Goal: Task Accomplishment & Management: Use online tool/utility

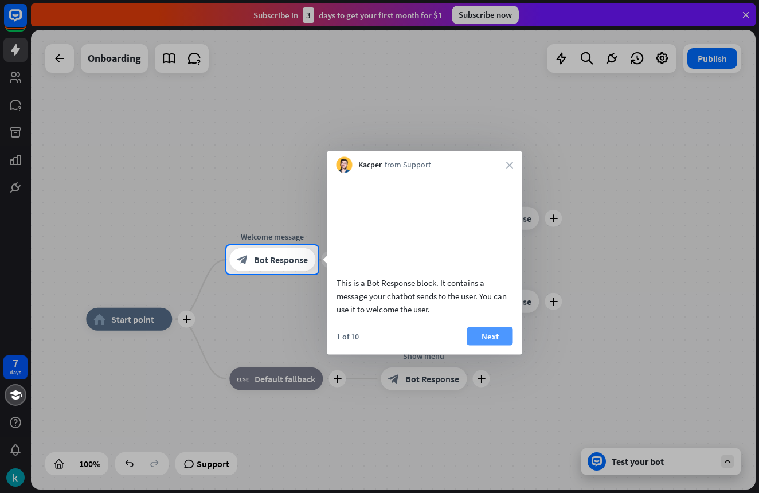
click at [485, 345] on button "Next" at bounding box center [490, 336] width 46 height 18
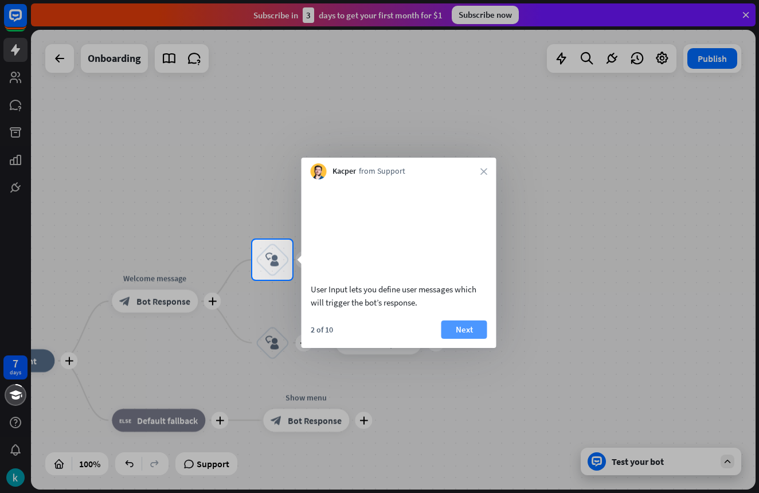
click at [461, 338] on button "Next" at bounding box center [465, 330] width 46 height 18
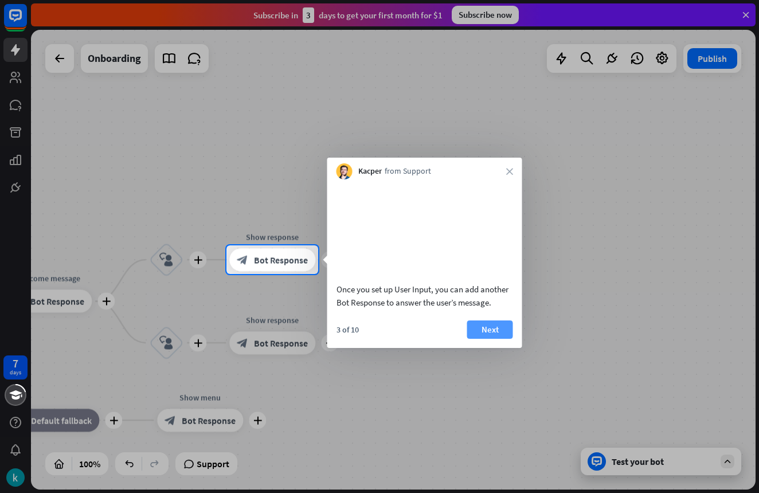
click at [497, 339] on button "Next" at bounding box center [490, 330] width 46 height 18
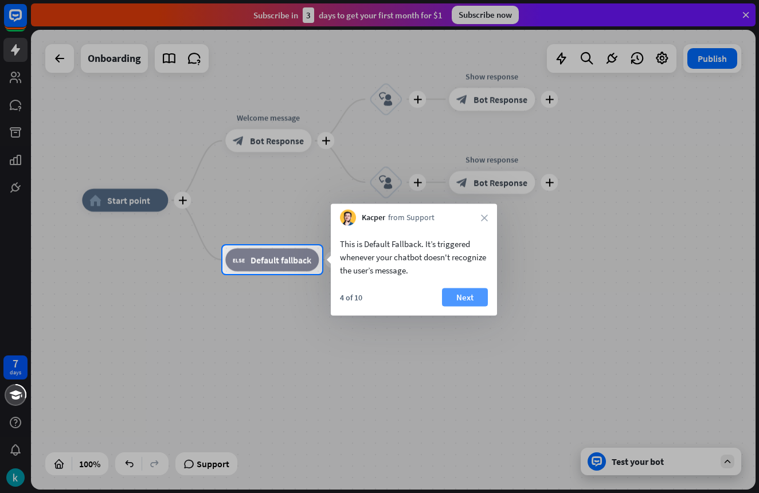
click at [469, 297] on button "Next" at bounding box center [465, 297] width 46 height 18
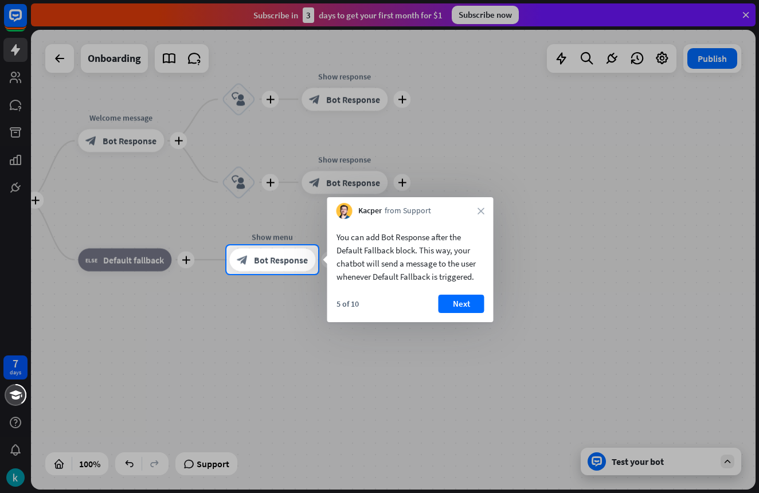
click at [483, 298] on button "Next" at bounding box center [462, 304] width 46 height 18
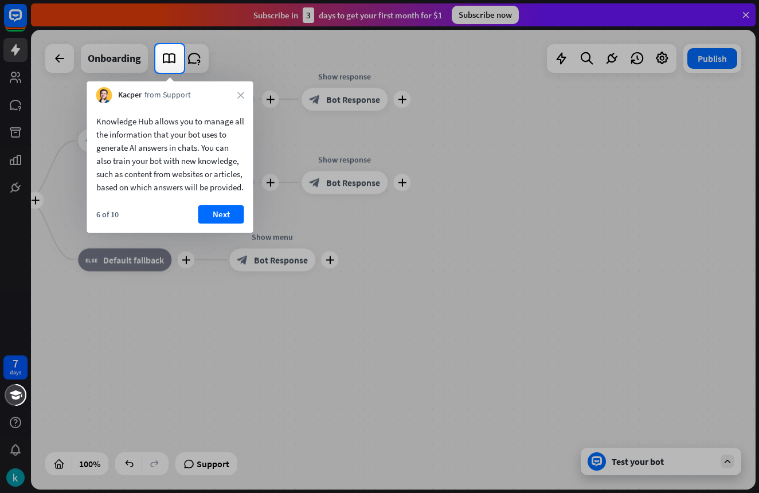
click at [221, 224] on button "Next" at bounding box center [221, 214] width 46 height 18
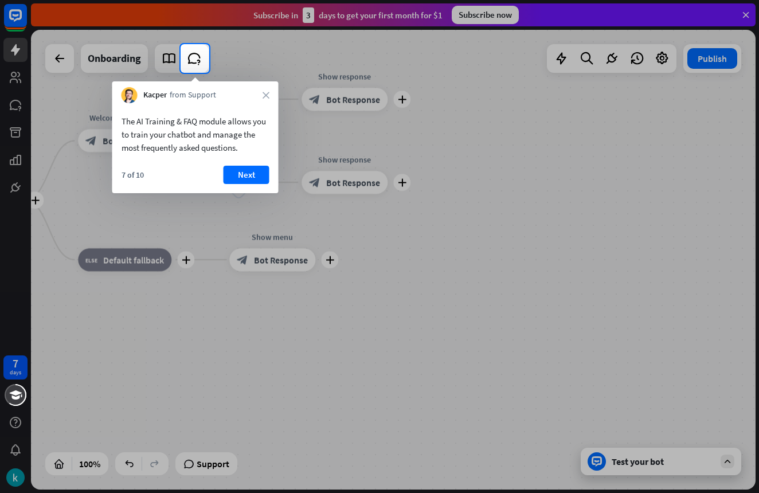
click at [224, 158] on div "The AI Training & FAQ module allows you to train your chatbot and manage the mo…" at bounding box center [195, 131] width 166 height 57
click at [235, 166] on div "The AI Training & FAQ module allows you to train your chatbot and manage the mo…" at bounding box center [195, 148] width 166 height 90
click at [235, 166] on button "Next" at bounding box center [247, 175] width 46 height 18
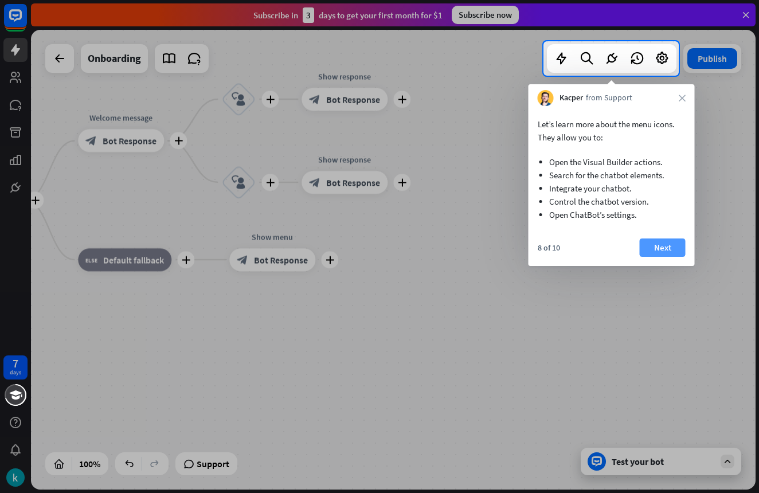
click at [659, 249] on button "Next" at bounding box center [663, 248] width 46 height 18
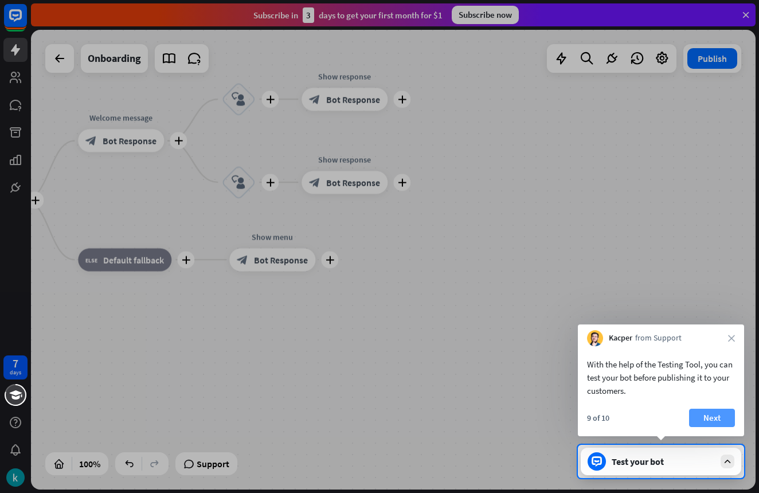
click at [718, 419] on button "Next" at bounding box center [712, 418] width 46 height 18
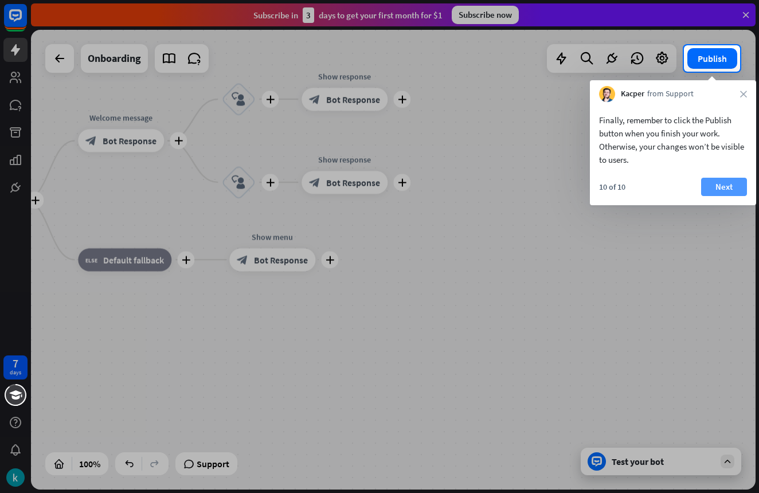
click at [716, 189] on button "Next" at bounding box center [724, 187] width 46 height 18
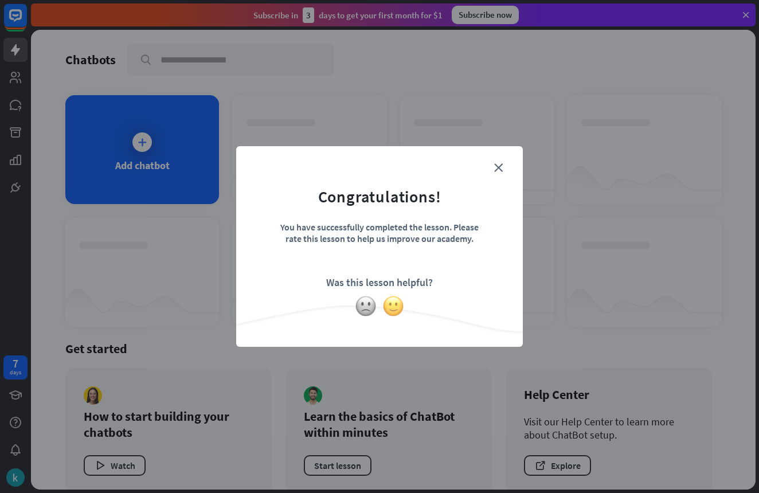
click at [384, 307] on img at bounding box center [394, 306] width 22 height 22
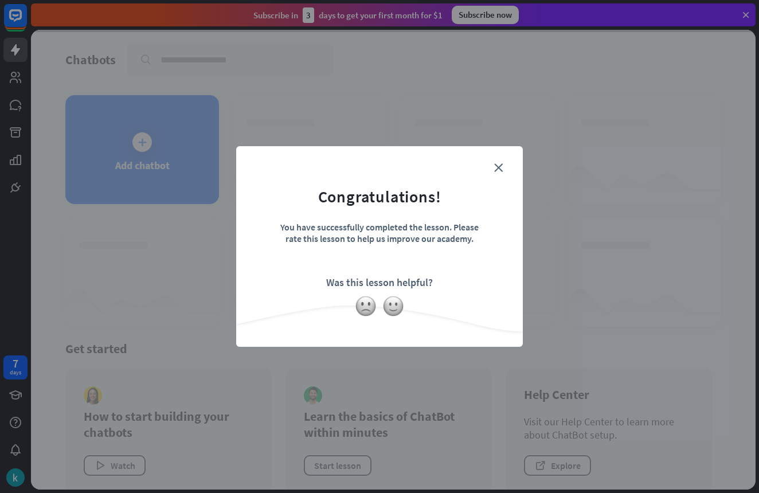
click at [540, 216] on div "close Congratulations! You have successfully completed the lesson. Please rate …" at bounding box center [379, 246] width 759 height 493
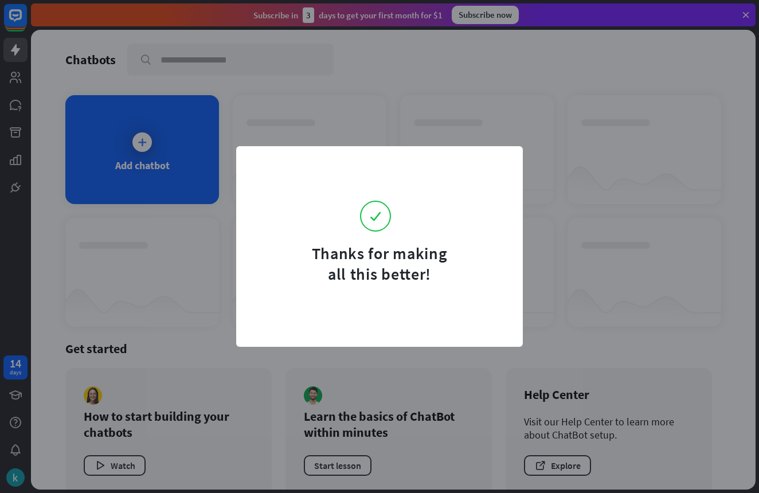
click at [548, 205] on div "Thanks for making all this better!" at bounding box center [379, 246] width 759 height 493
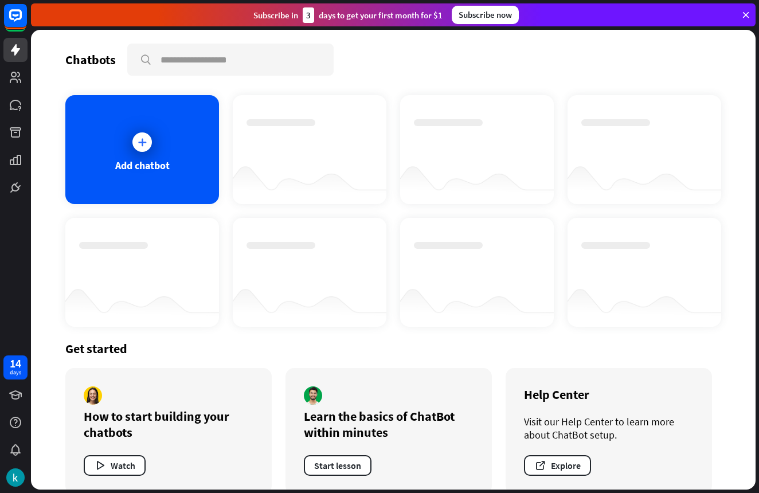
scroll to position [2, 0]
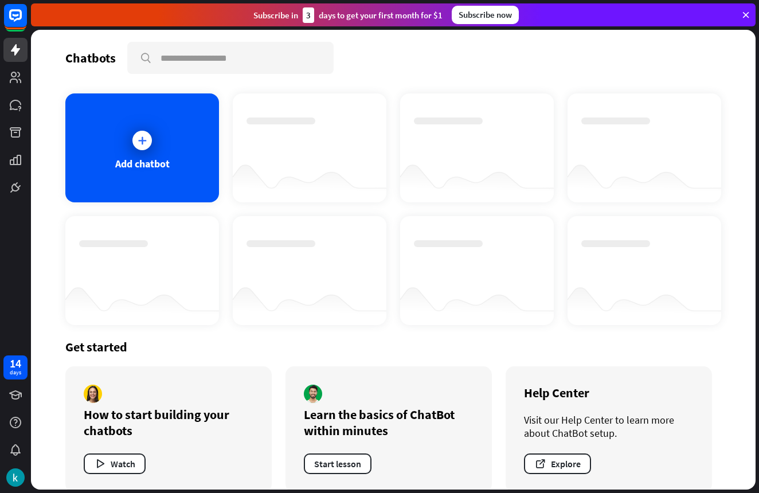
click at [743, 19] on icon at bounding box center [746, 15] width 10 height 10
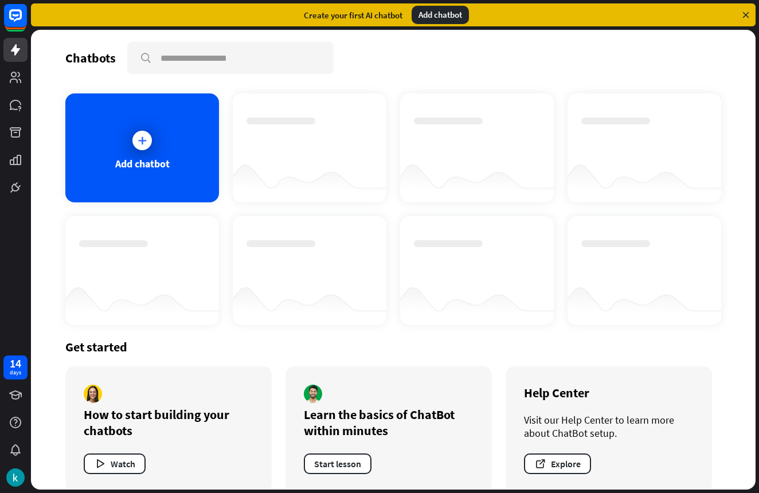
click at [743, 19] on icon at bounding box center [746, 15] width 10 height 10
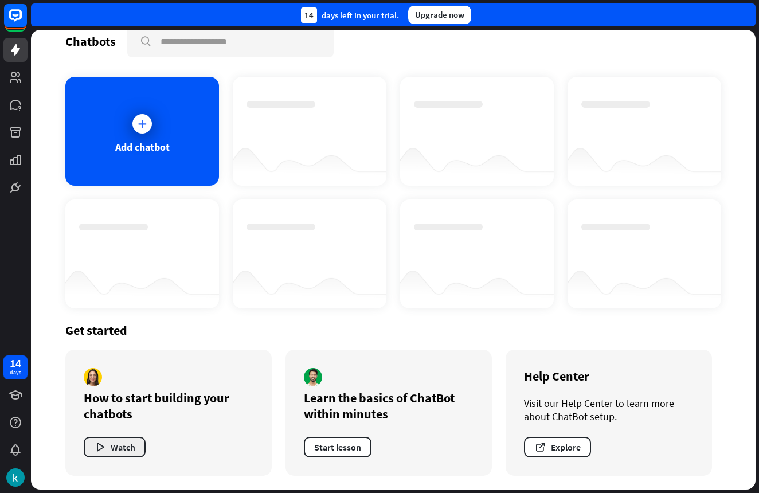
scroll to position [14, 0]
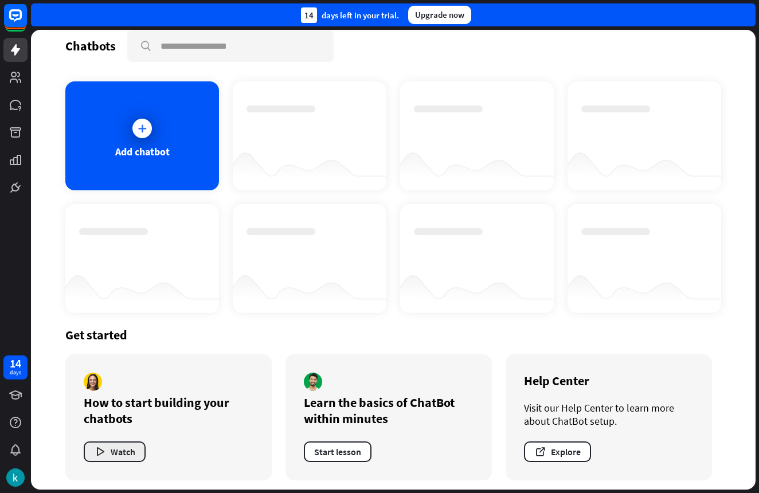
click at [114, 444] on button "Watch" at bounding box center [115, 452] width 62 height 21
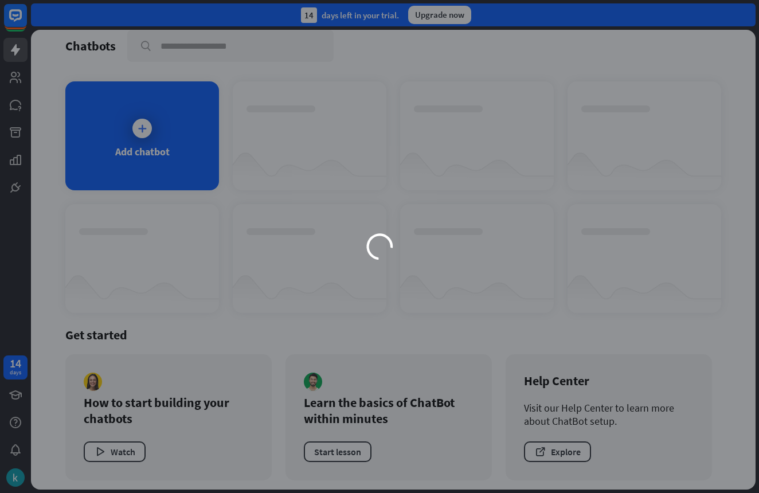
click at [114, 444] on div "loader" at bounding box center [379, 246] width 759 height 493
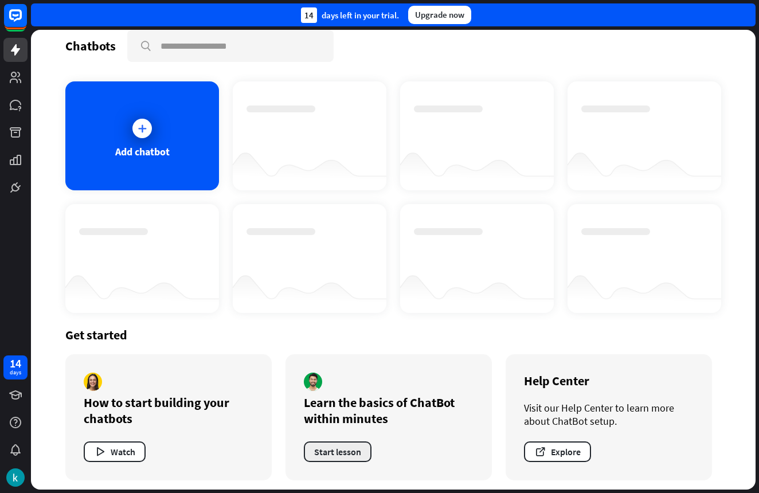
click at [363, 447] on button "Start lesson" at bounding box center [338, 452] width 68 height 21
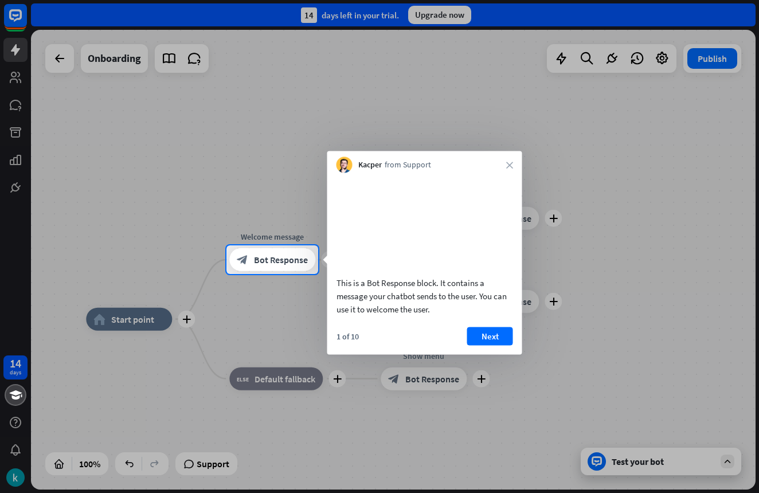
click at [218, 104] on div at bounding box center [379, 122] width 759 height 245
click at [510, 161] on div "Kacper from Support close" at bounding box center [424, 162] width 195 height 22
click at [509, 165] on icon "close" at bounding box center [509, 165] width 7 height 7
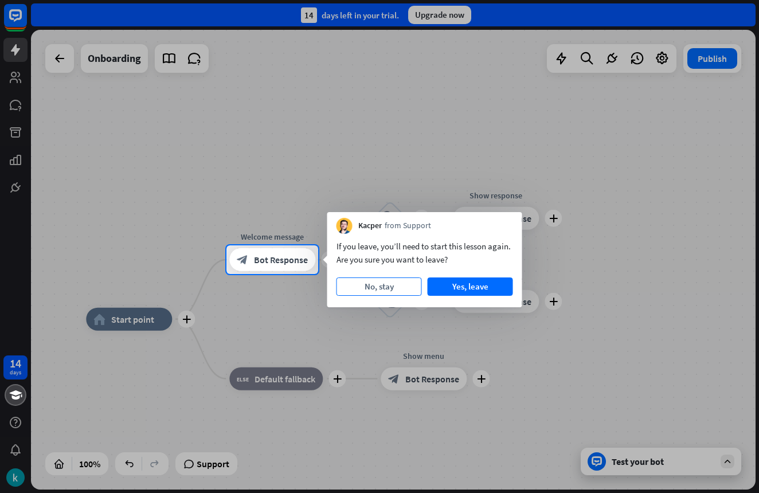
click at [371, 281] on button "No, stay" at bounding box center [379, 287] width 85 height 18
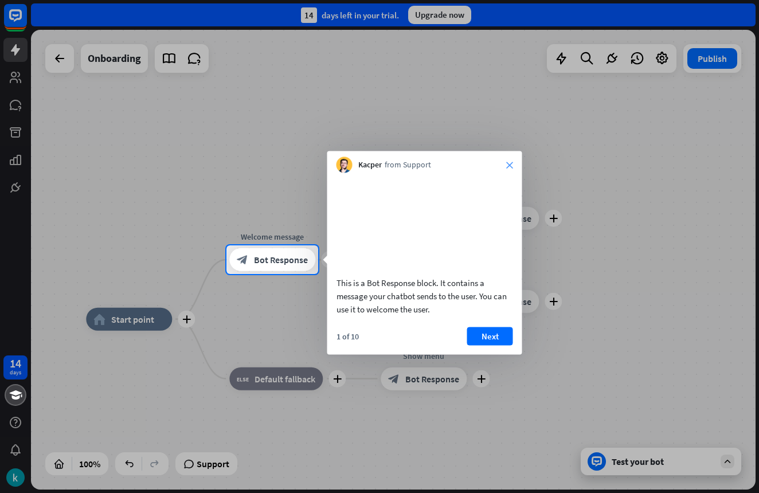
click at [511, 167] on icon "close" at bounding box center [509, 165] width 7 height 7
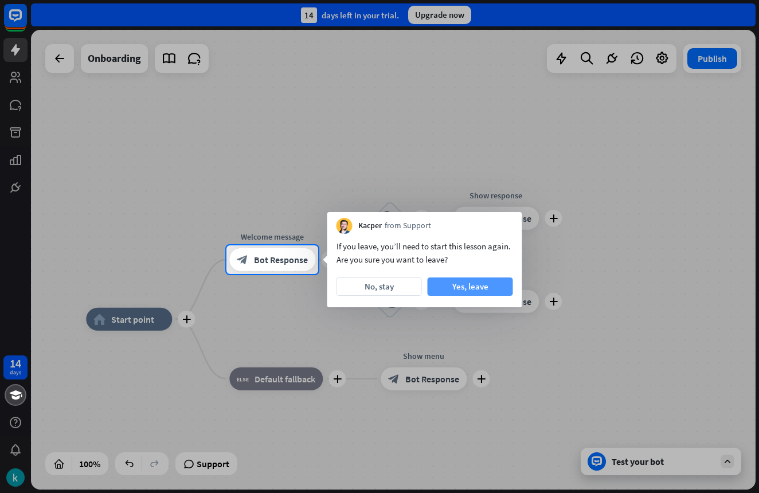
click at [459, 283] on button "Yes, leave" at bounding box center [470, 287] width 85 height 18
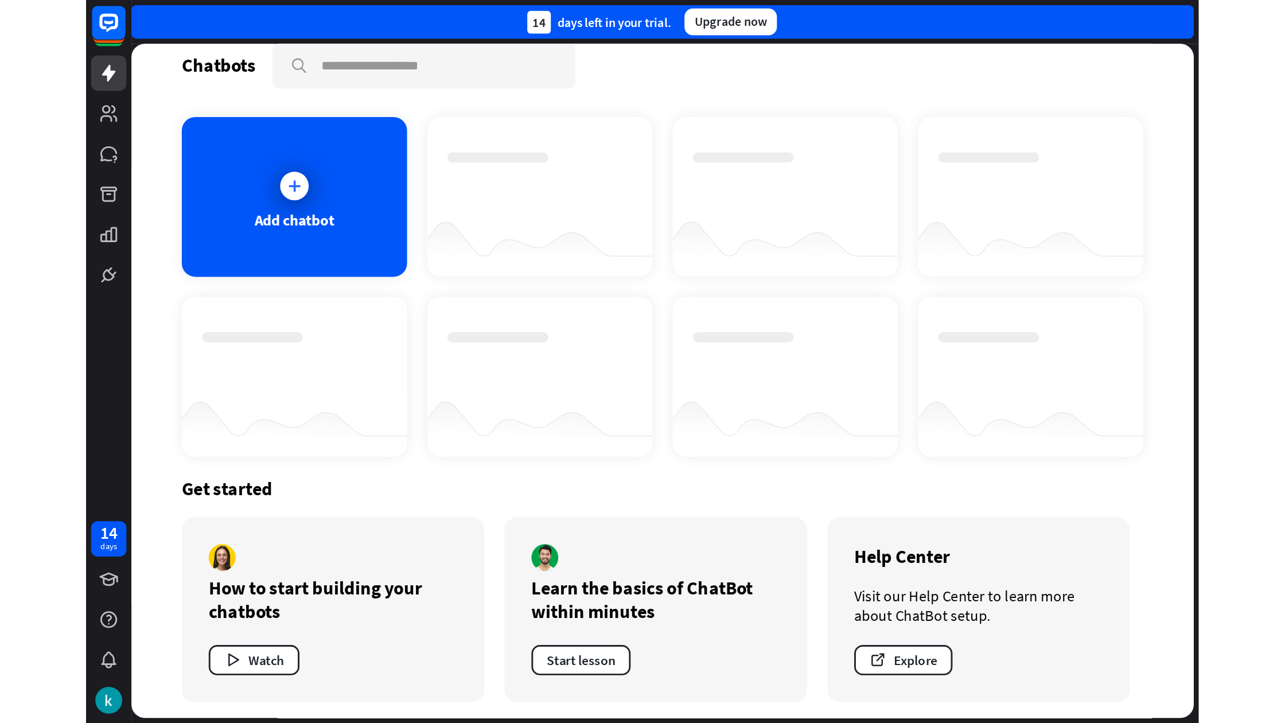
scroll to position [18, 0]
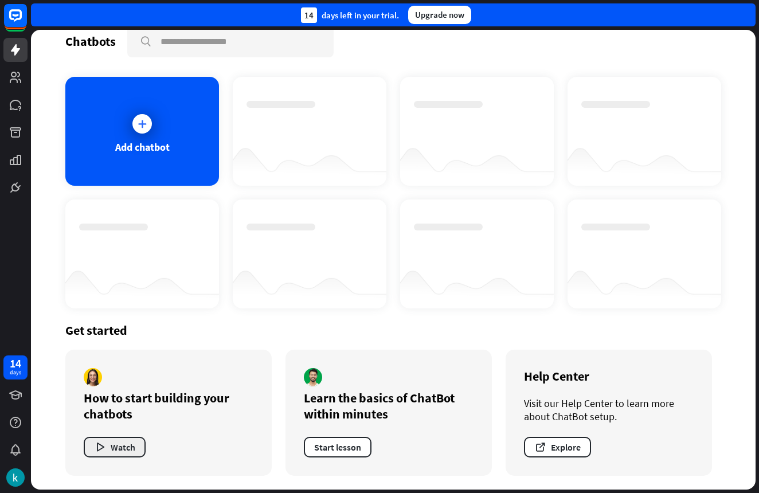
click at [134, 440] on button "Watch" at bounding box center [115, 447] width 62 height 21
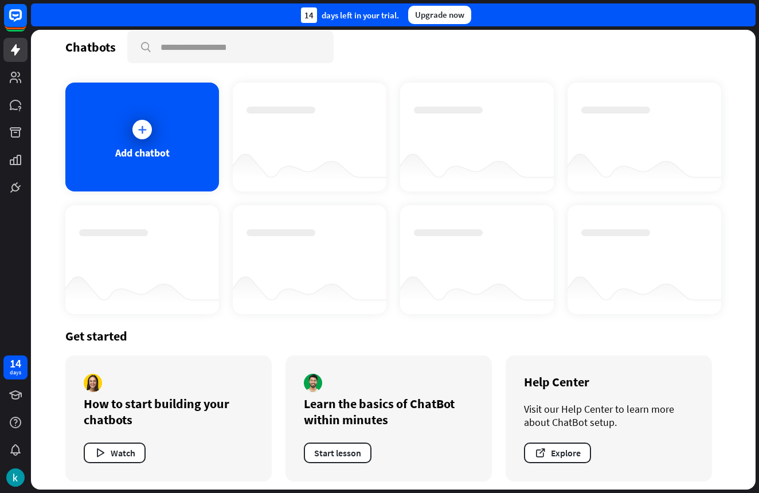
scroll to position [15, 0]
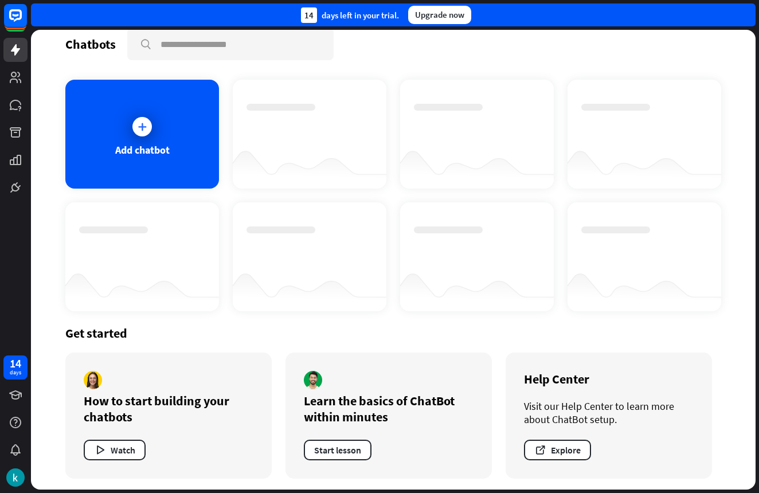
click at [191, 69] on div "Chatbots search Add chatbot Get started How to start building your chatbots Wat…" at bounding box center [393, 244] width 725 height 460
click at [21, 53] on icon at bounding box center [16, 50] width 14 height 14
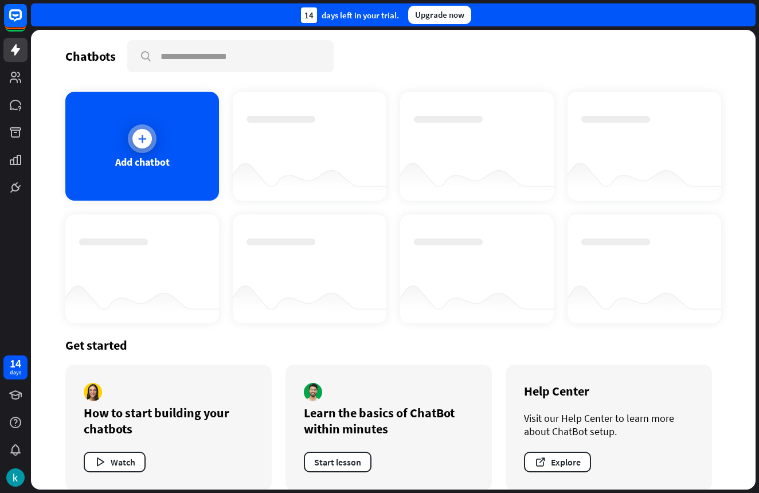
scroll to position [0, 0]
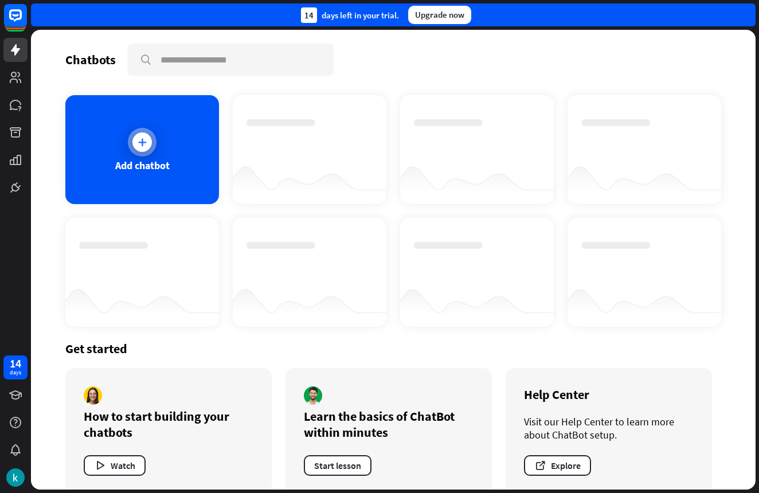
click at [166, 189] on div "Add chatbot" at bounding box center [142, 149] width 154 height 109
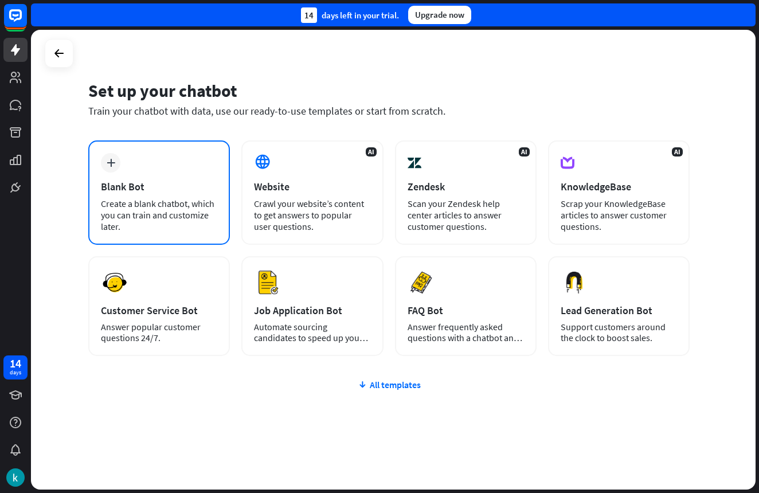
scroll to position [11, 0]
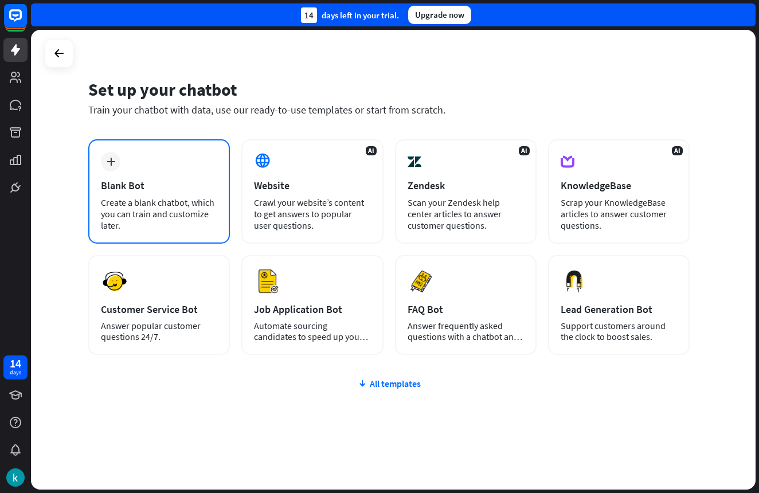
click at [196, 163] on div "plus Blank Bot Create a blank chatbot, which you can train and customize later." at bounding box center [159, 191] width 142 height 104
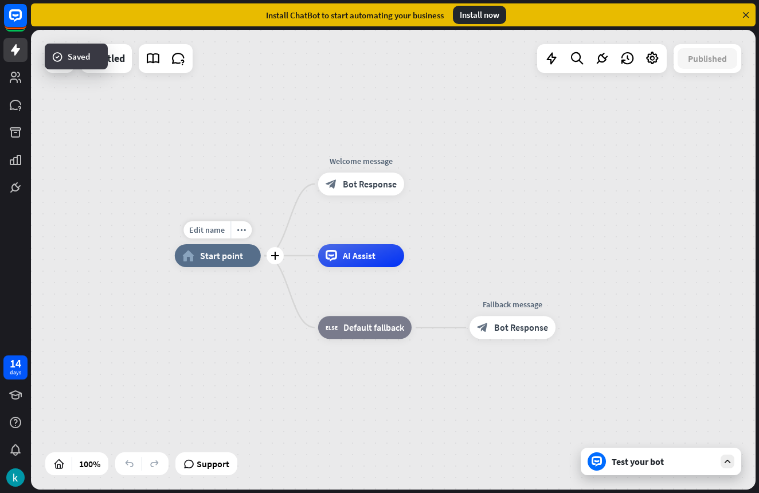
click at [227, 260] on span "Start point" at bounding box center [221, 255] width 43 height 11
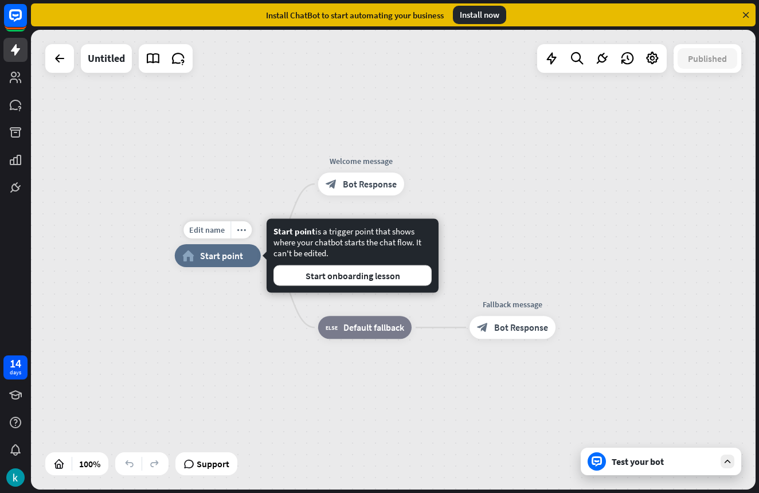
click at [225, 260] on span "Start point" at bounding box center [221, 255] width 43 height 11
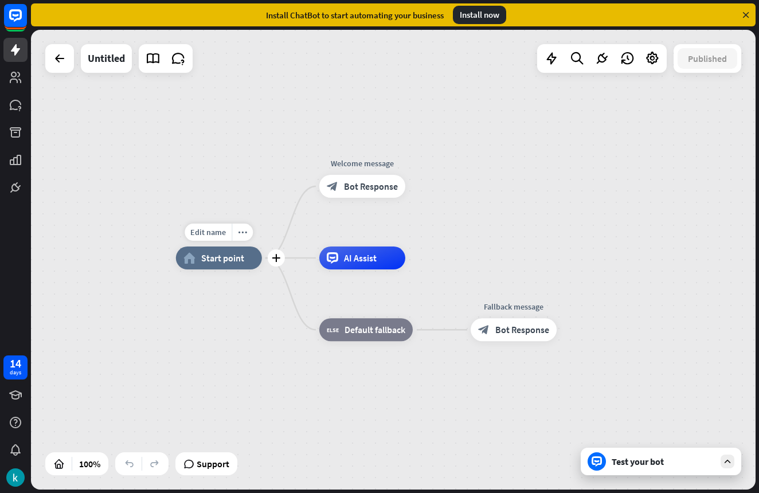
click at [225, 260] on span "Start point" at bounding box center [222, 257] width 43 height 11
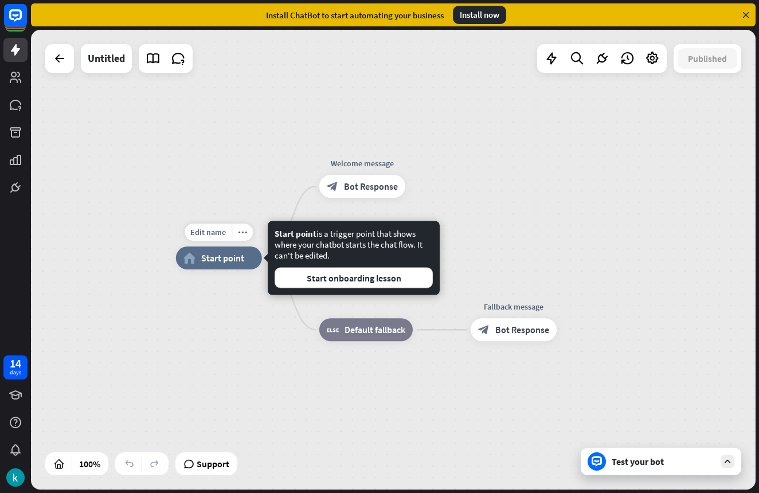
click at [225, 260] on span "Start point" at bounding box center [222, 257] width 43 height 11
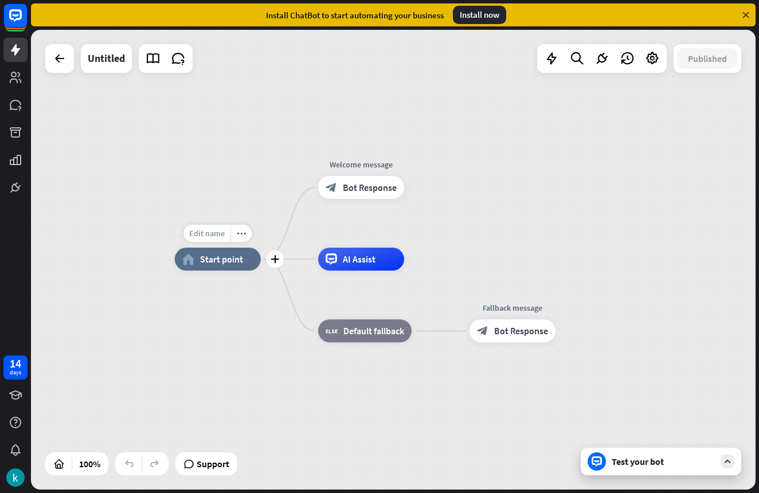
click at [208, 235] on span "Edit name" at bounding box center [207, 233] width 36 height 10
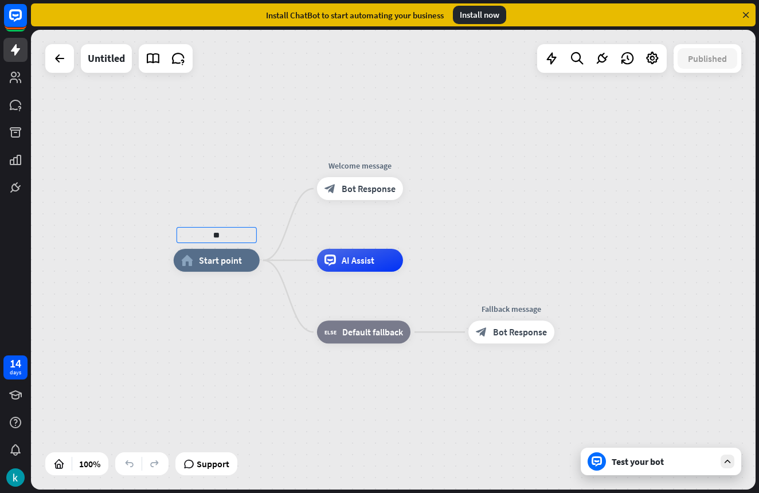
type input "*"
type input "****"
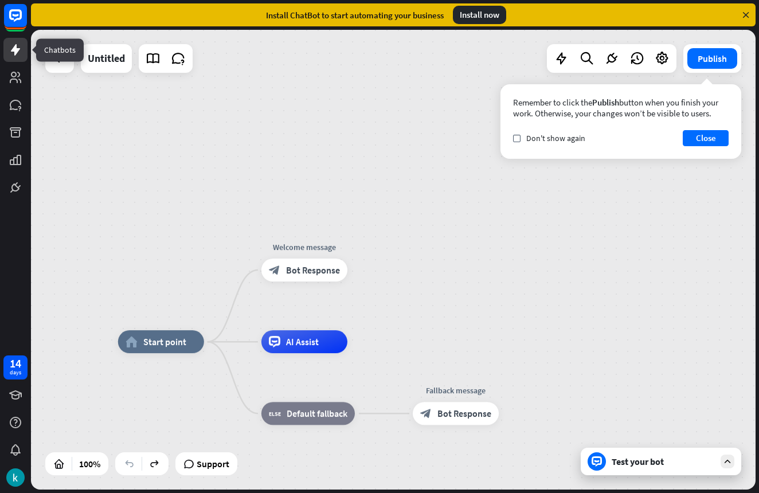
click at [15, 48] on icon at bounding box center [15, 49] width 9 height 11
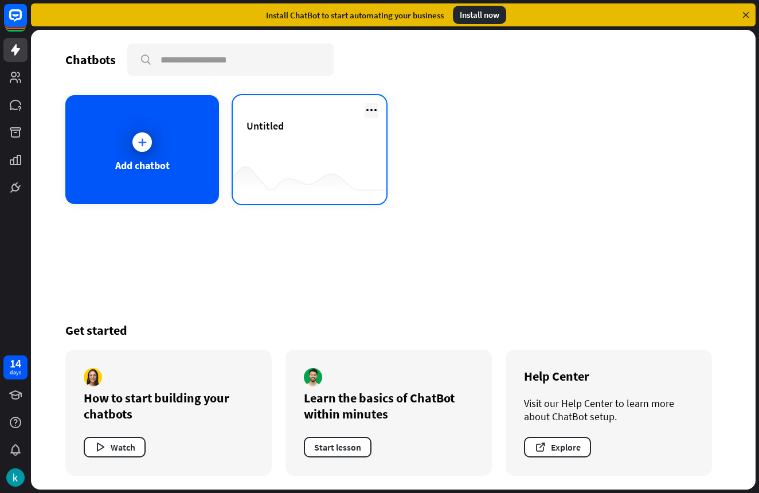
click at [373, 109] on icon at bounding box center [372, 110] width 14 height 14
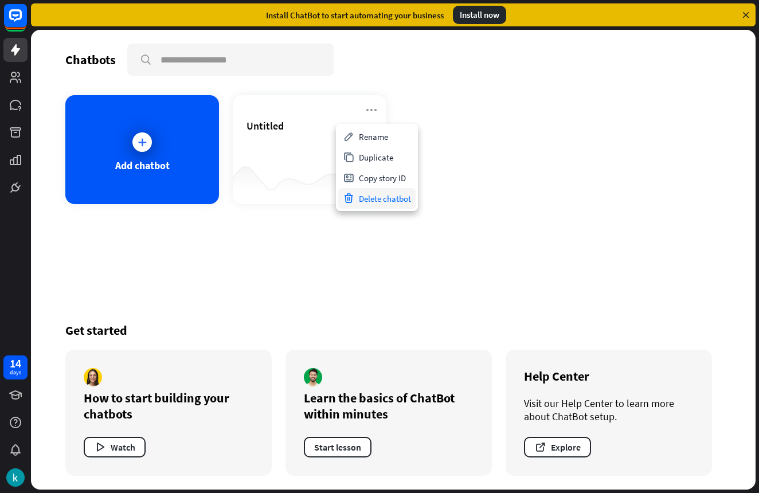
click at [368, 196] on div "Delete chatbot" at bounding box center [376, 198] width 77 height 21
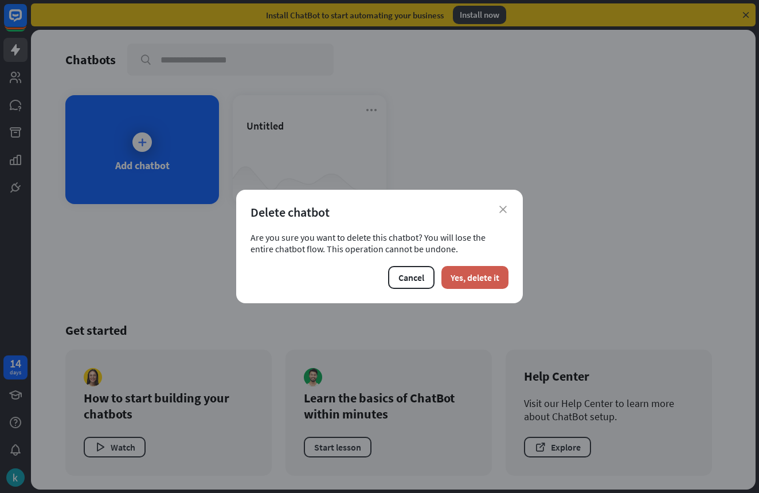
click at [460, 284] on button "Yes, delete it" at bounding box center [475, 277] width 67 height 23
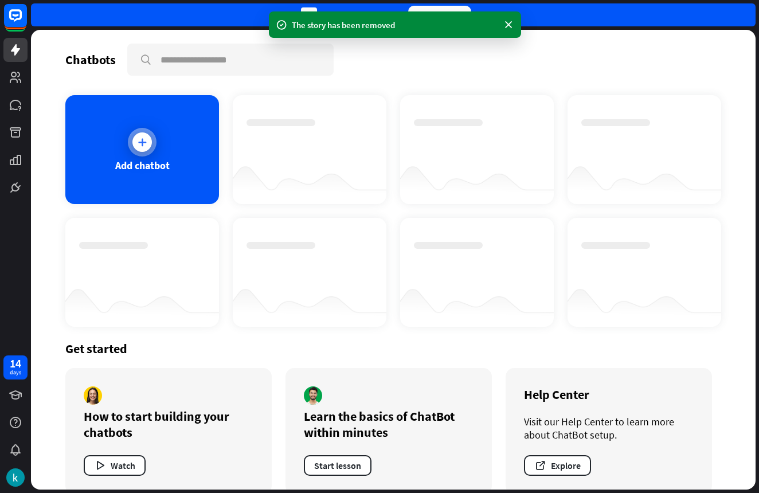
click at [142, 146] on icon at bounding box center [141, 141] width 11 height 11
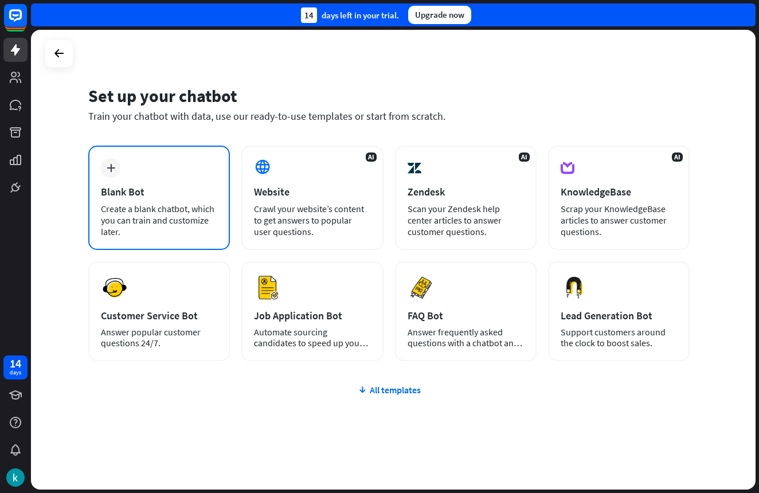
scroll to position [14, 0]
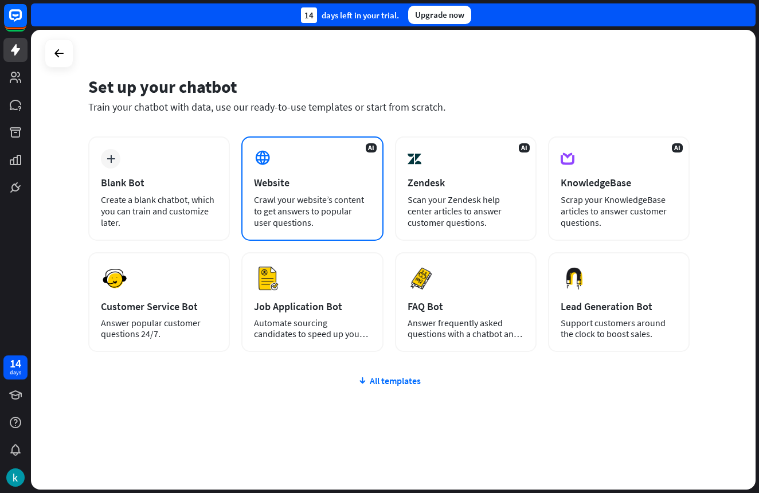
click at [268, 149] on icon at bounding box center [262, 157] width 17 height 17
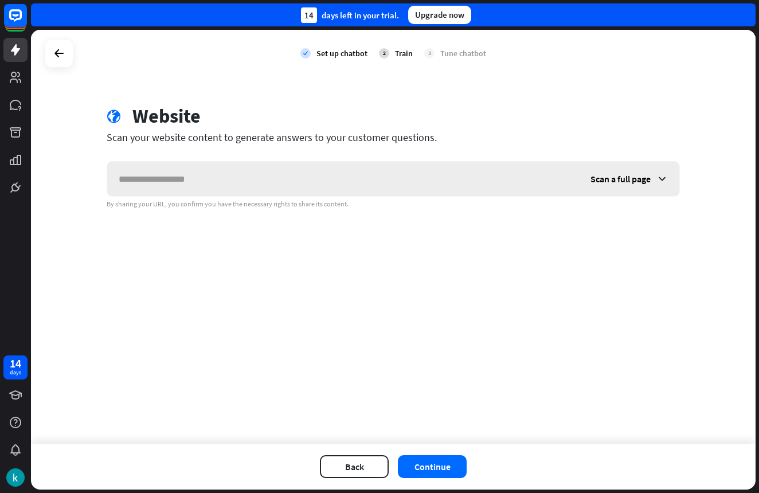
click at [270, 175] on input "text" at bounding box center [343, 179] width 472 height 34
type input "**********"
click at [457, 466] on button "Continue" at bounding box center [432, 466] width 69 height 23
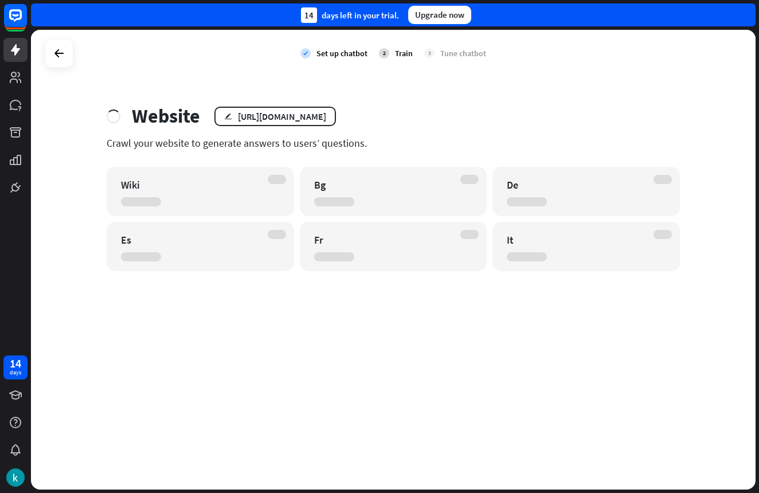
click at [388, 53] on div "2" at bounding box center [384, 53] width 10 height 10
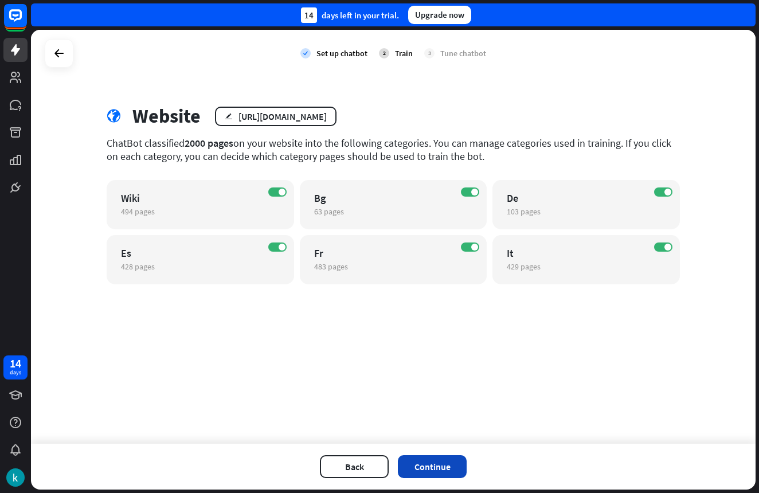
click at [444, 467] on button "Continue" at bounding box center [432, 466] width 69 height 23
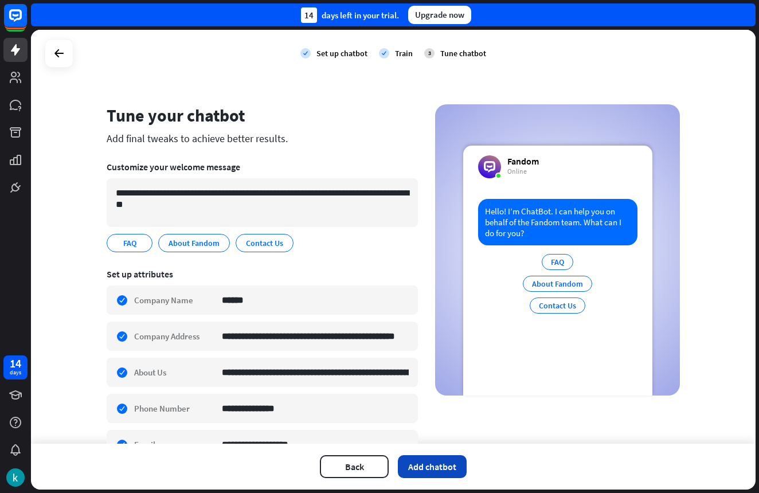
click at [453, 459] on button "Add chatbot" at bounding box center [432, 466] width 69 height 23
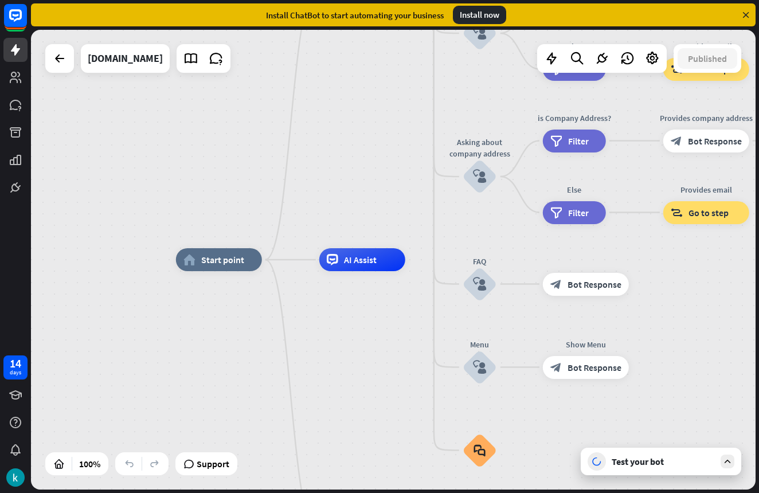
click at [638, 467] on div "Test your bot" at bounding box center [663, 461] width 103 height 11
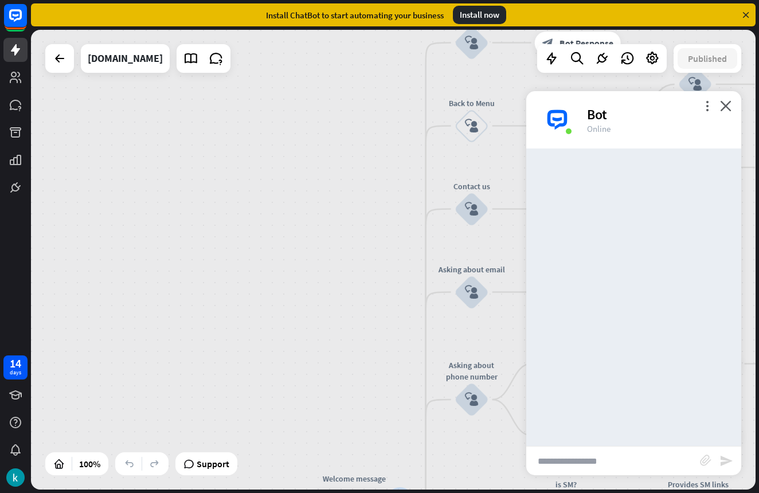
click at [723, 112] on div "Bot" at bounding box center [657, 115] width 141 height 18
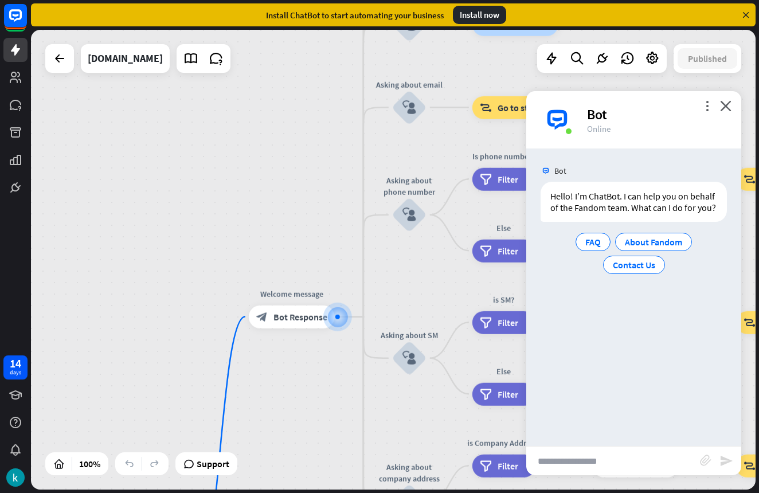
drag, startPoint x: 725, startPoint y: 110, endPoint x: 712, endPoint y: 116, distance: 14.4
click at [724, 110] on icon "close" at bounding box center [725, 105] width 11 height 11
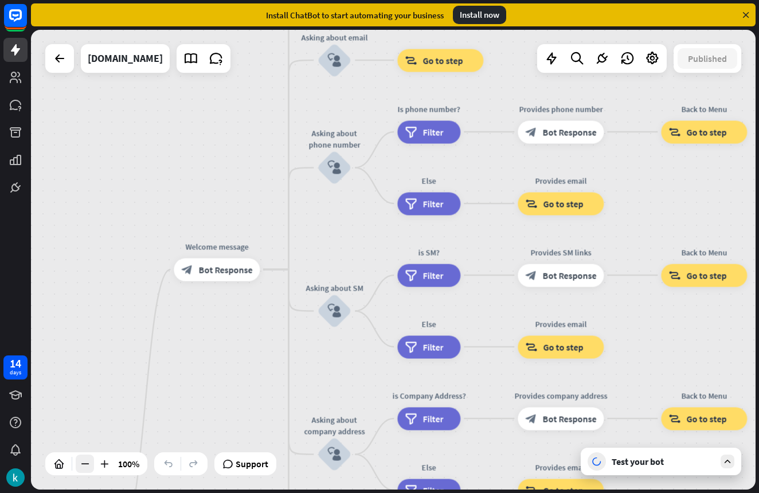
click at [91, 465] on div at bounding box center [85, 464] width 18 height 18
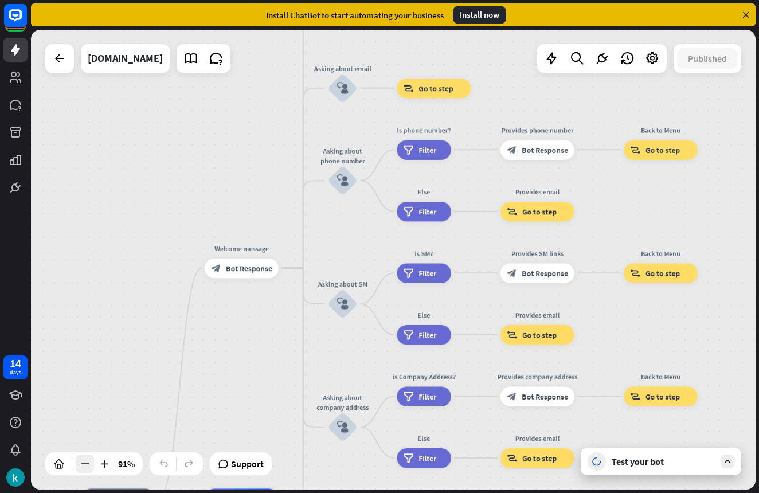
click at [91, 465] on div at bounding box center [85, 464] width 18 height 18
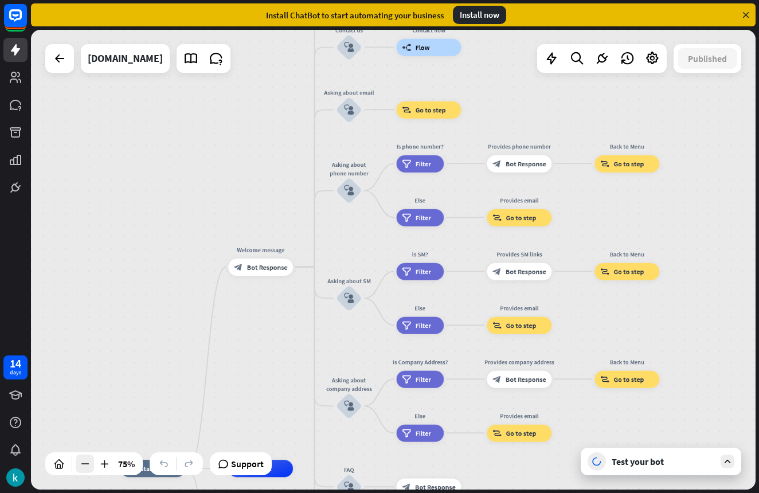
click at [91, 465] on div at bounding box center [85, 464] width 18 height 18
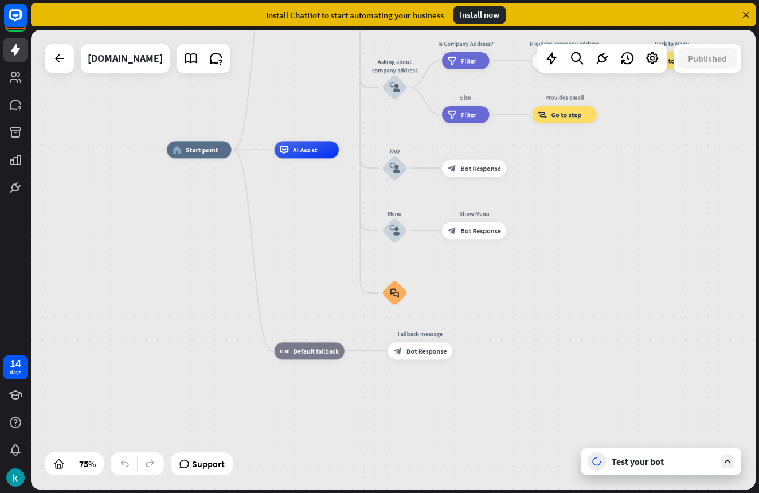
click at [731, 467] on div at bounding box center [728, 462] width 14 height 14
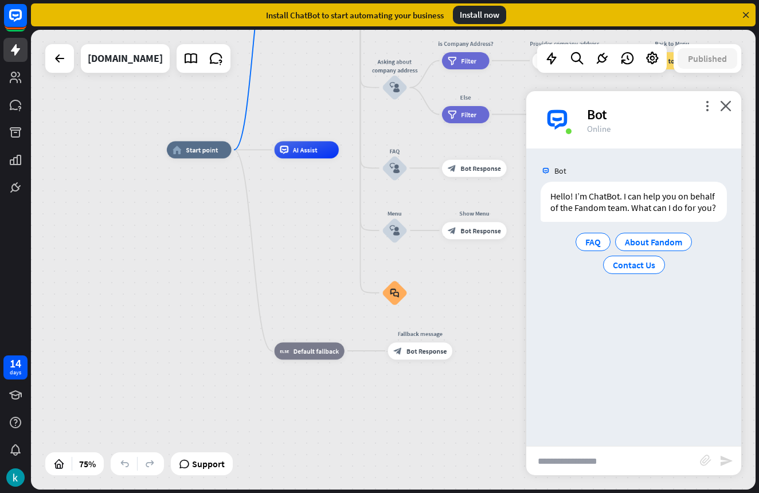
click at [669, 461] on input "text" at bounding box center [613, 461] width 174 height 29
type input "*****"
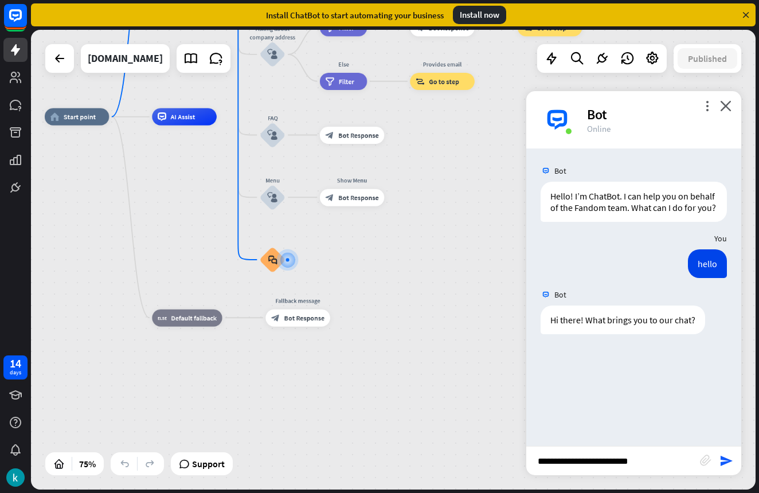
type input "**********"
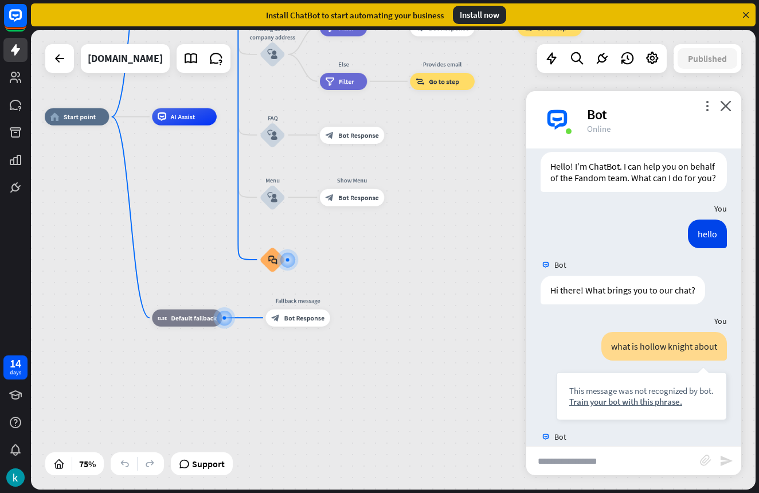
scroll to position [155, 0]
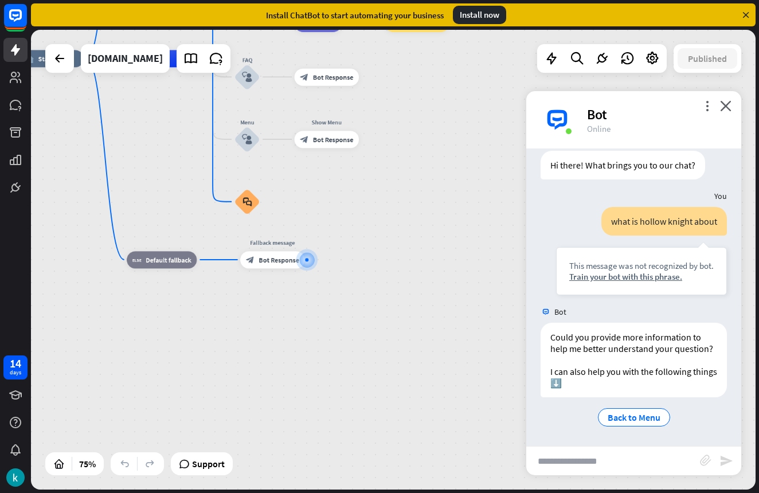
click at [587, 451] on input "text" at bounding box center [613, 461] width 174 height 29
type input "**********"
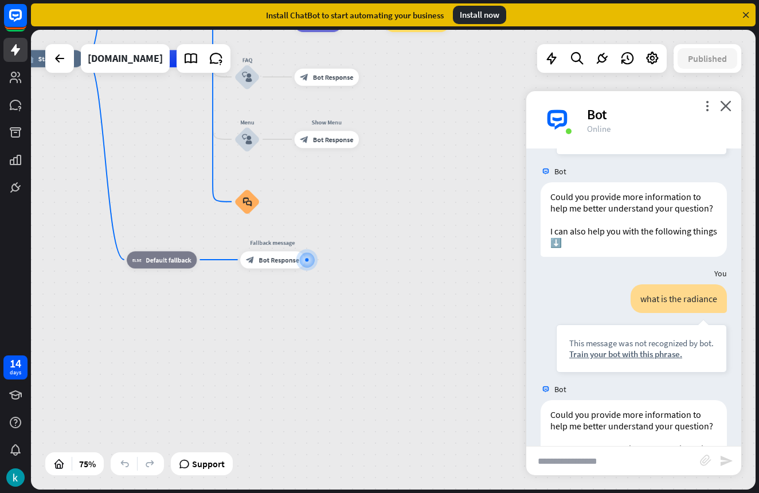
scroll to position [373, 0]
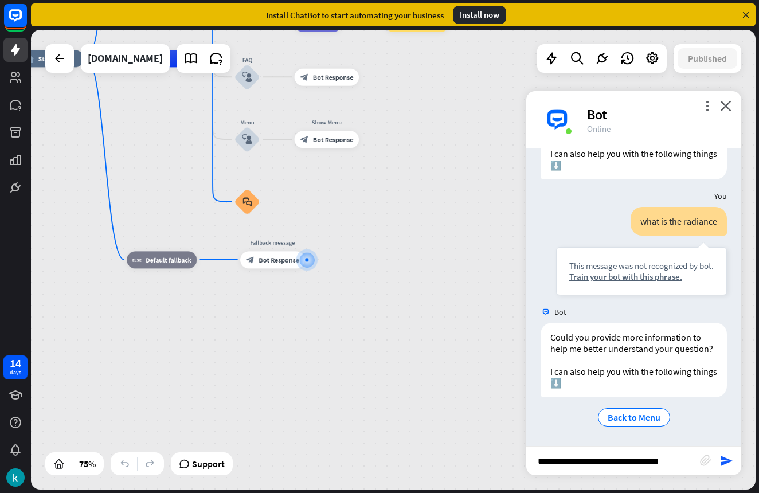
type input "**********"
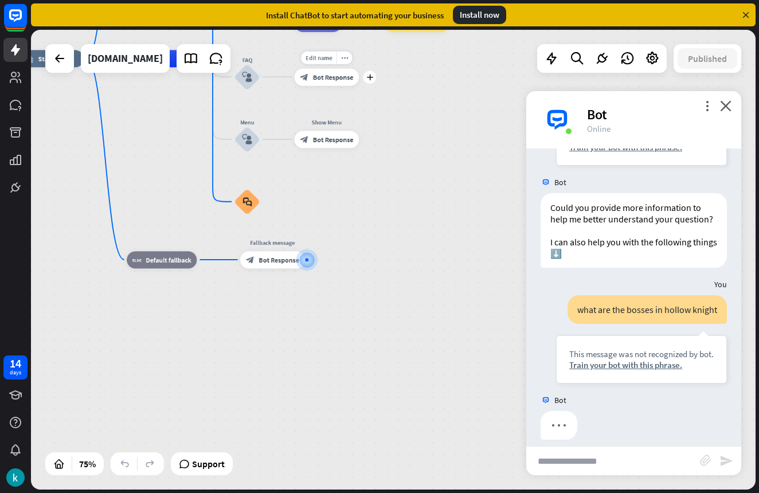
scroll to position [513, 0]
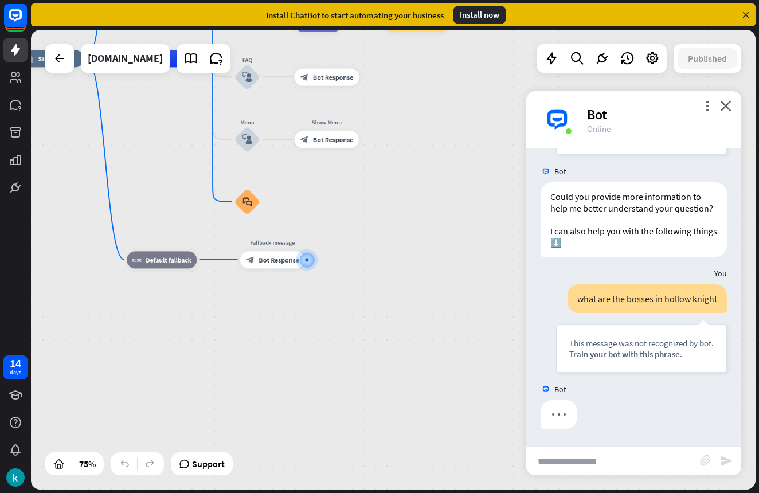
click at [280, 0] on div "Install ChatBot to start automating your business Install now" at bounding box center [395, 15] width 728 height 30
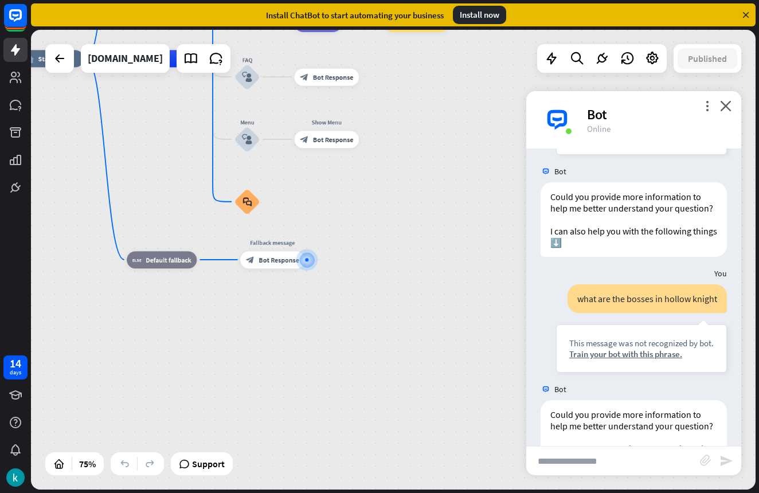
scroll to position [591, 0]
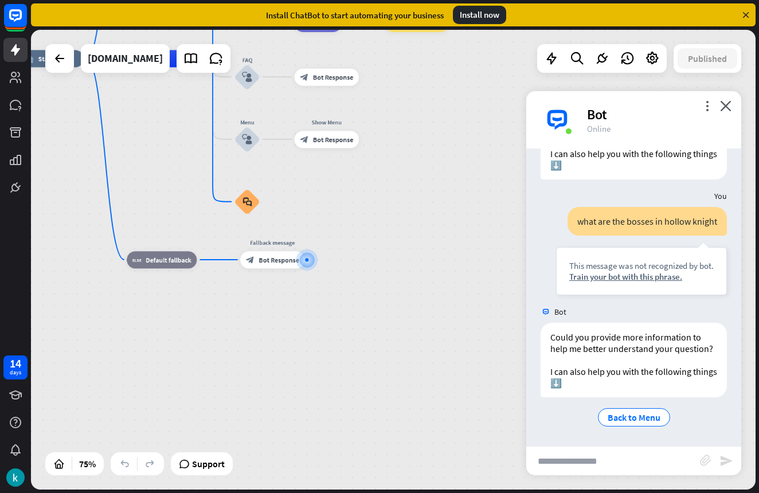
click at [592, 470] on input "text" at bounding box center [613, 461] width 174 height 29
type input "****"
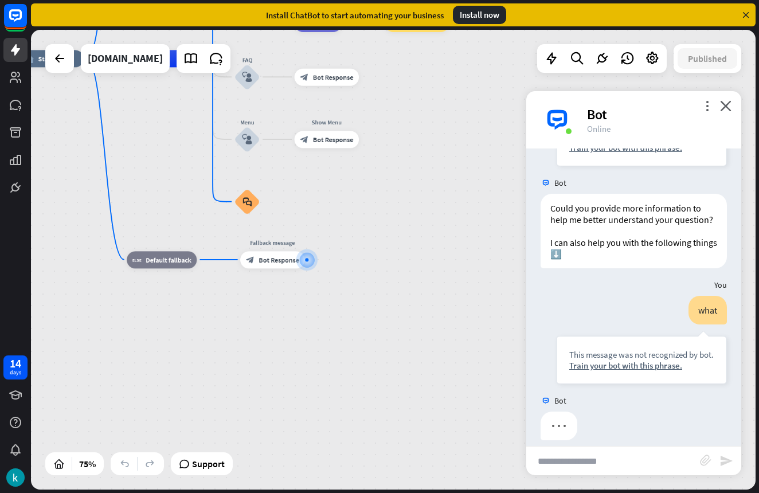
scroll to position [731, 0]
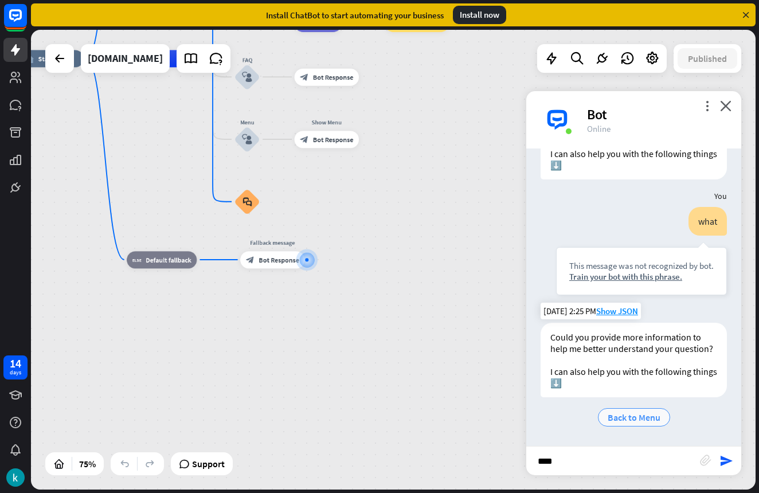
click at [636, 415] on span "Back to Menu" at bounding box center [634, 417] width 53 height 11
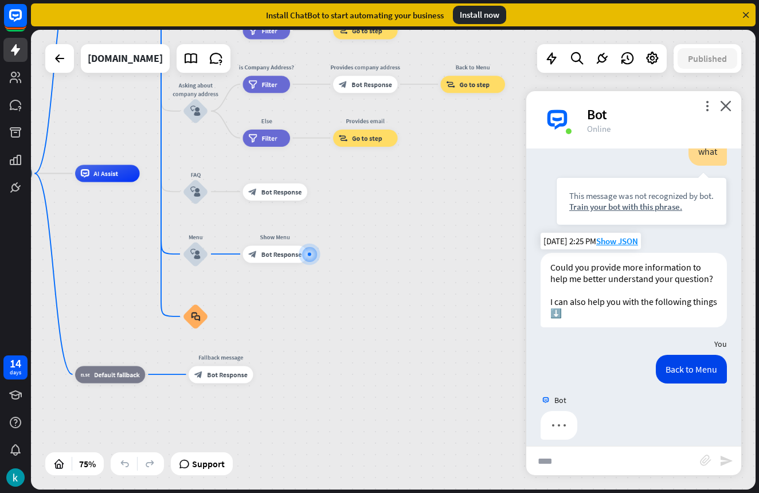
scroll to position [889, 0]
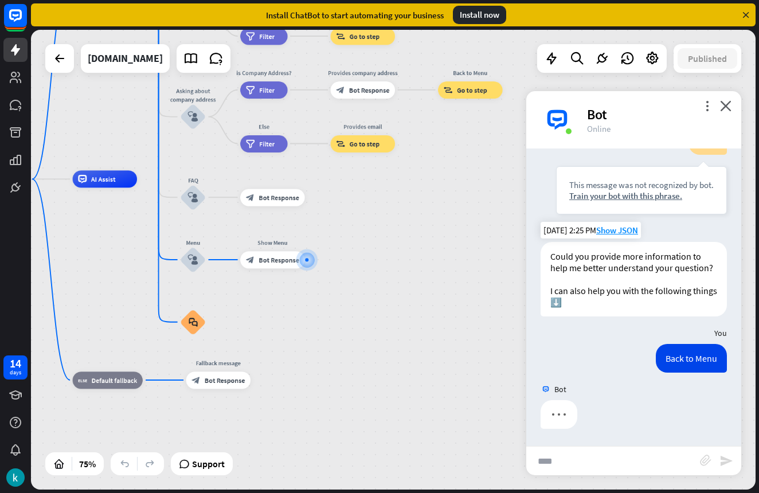
click at [612, 450] on input "****" at bounding box center [613, 461] width 174 height 29
type input "*"
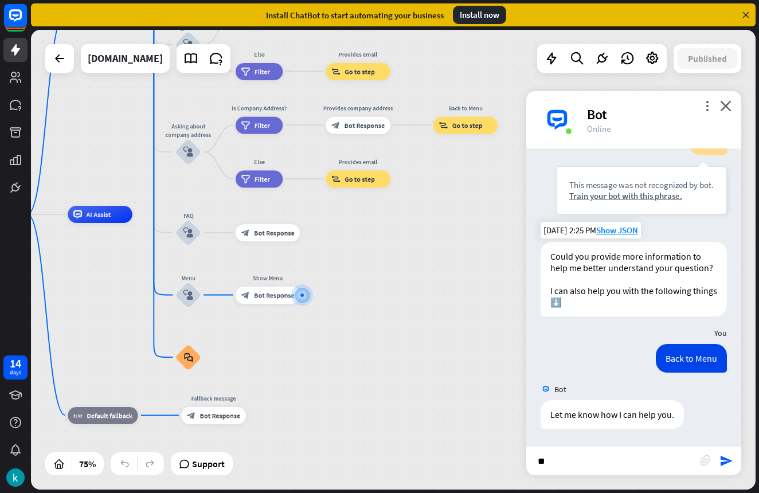
type input "*"
click at [25, 53] on link at bounding box center [15, 50] width 24 height 24
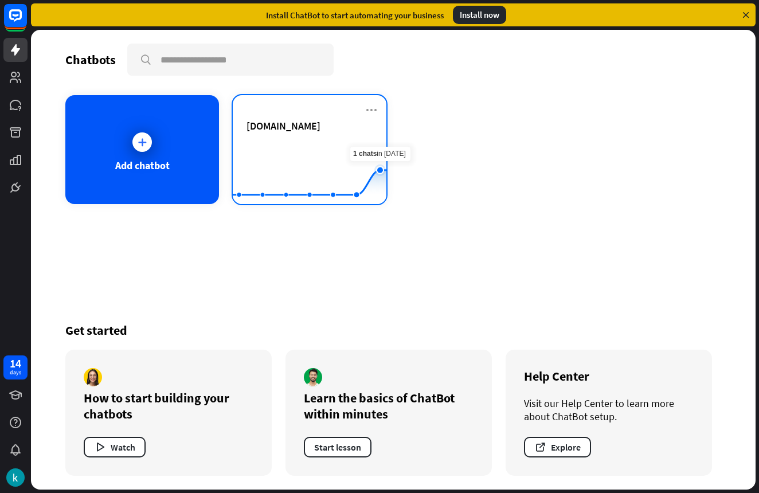
click at [372, 193] on icon at bounding box center [310, 182] width 188 height 25
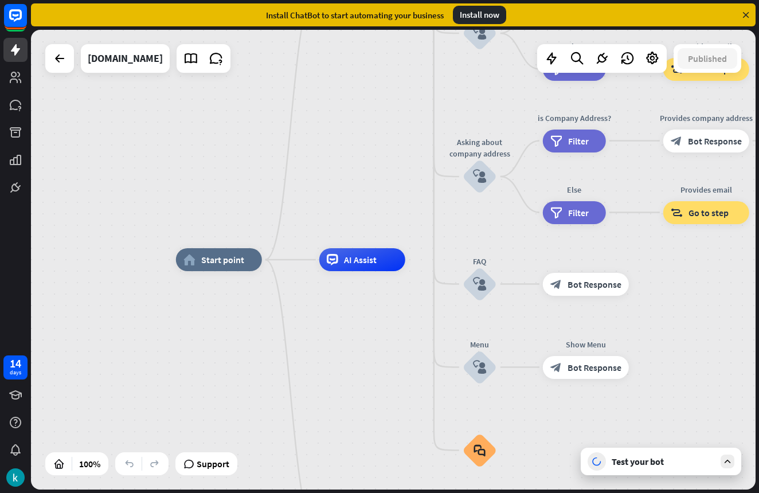
click at [611, 461] on div "Test your bot" at bounding box center [661, 462] width 161 height 28
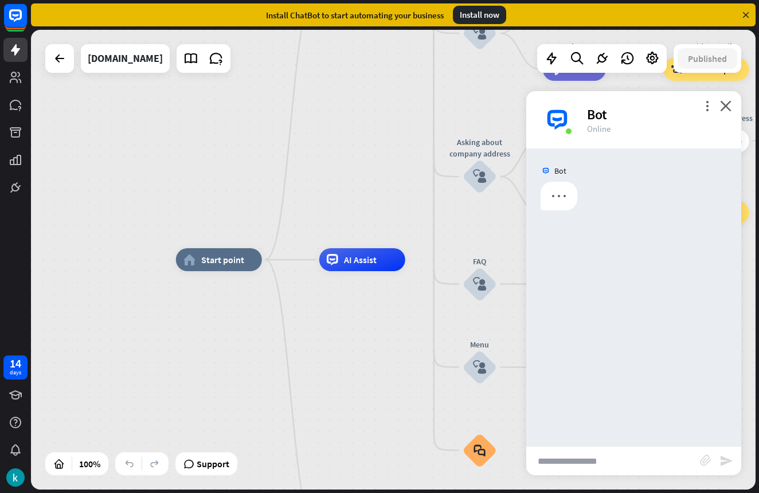
click at [611, 461] on input "text" at bounding box center [613, 461] width 174 height 29
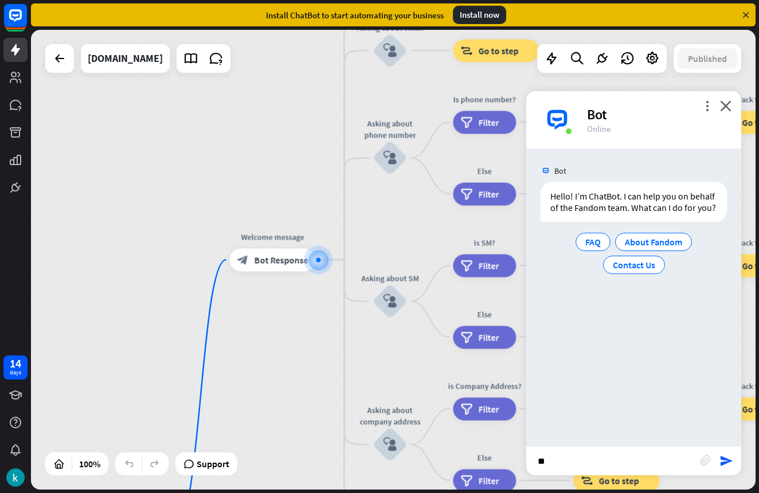
type input "*"
click at [631, 248] on div "About Fandom" at bounding box center [653, 242] width 77 height 18
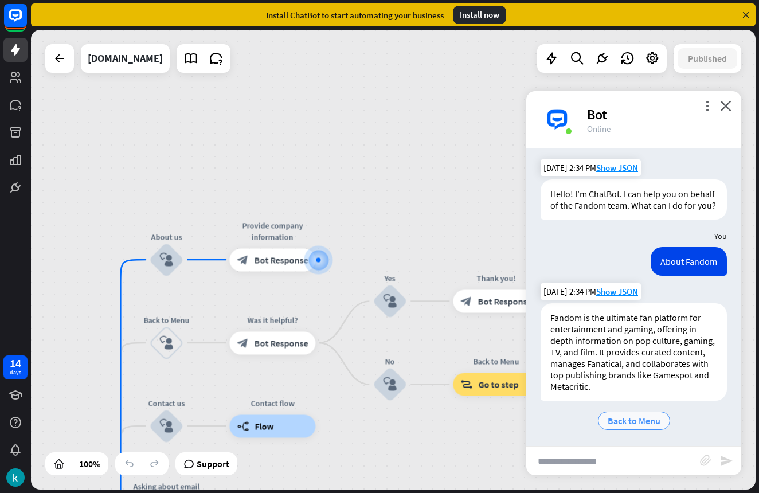
click at [662, 415] on div "Back to Menu" at bounding box center [634, 421] width 72 height 18
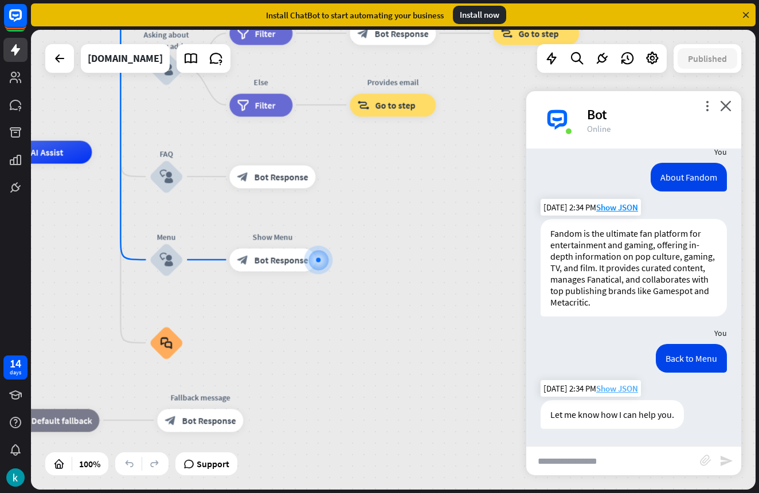
scroll to position [85, 0]
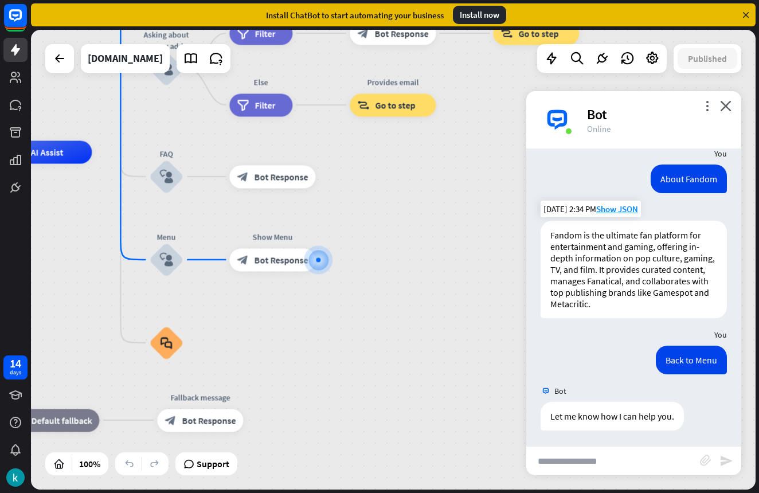
click at [639, 458] on input "text" at bounding box center [613, 461] width 174 height 29
type input "***"
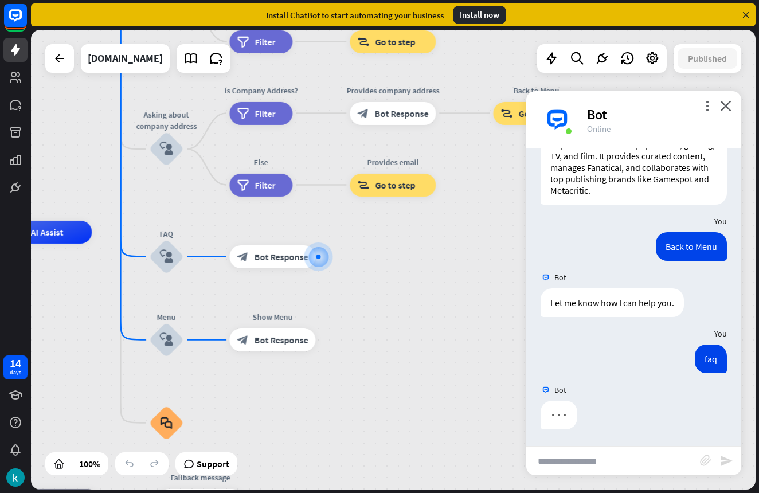
scroll to position [199, 0]
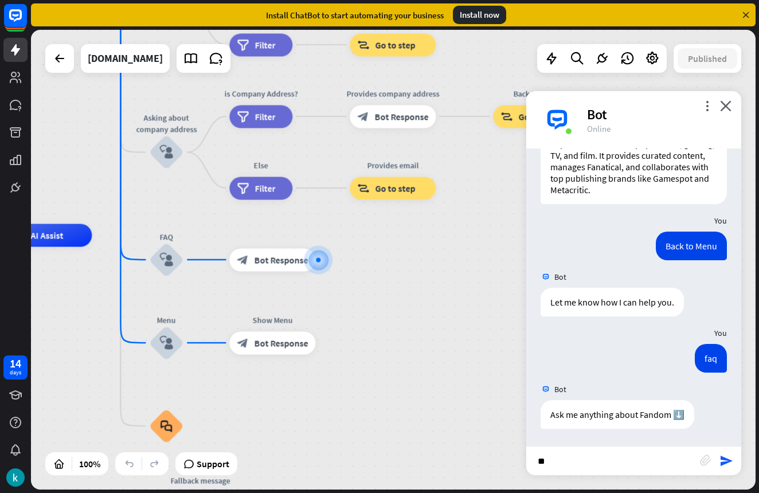
type input "*"
type input "**********"
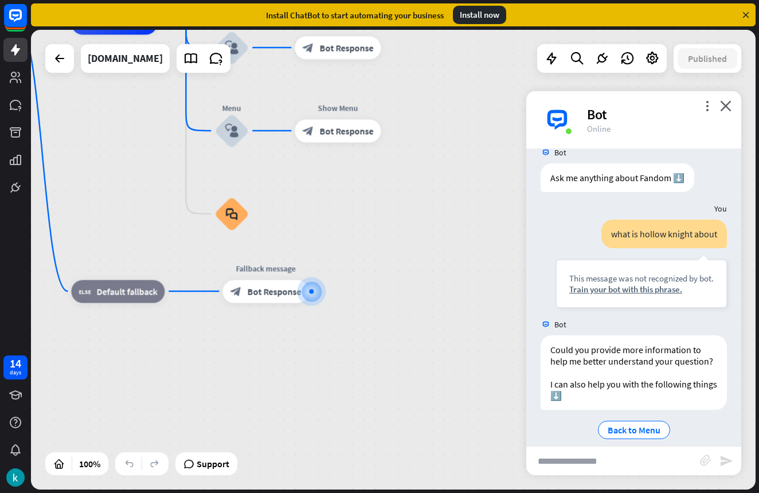
scroll to position [448, 0]
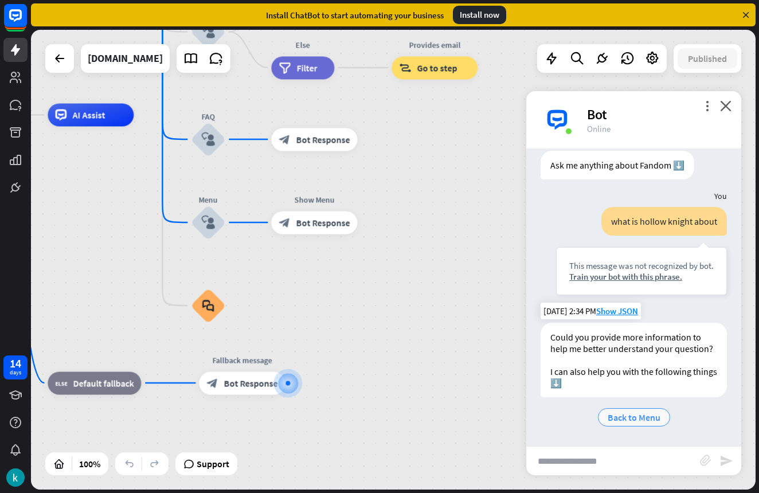
click at [623, 422] on span "Back to Menu" at bounding box center [634, 417] width 53 height 11
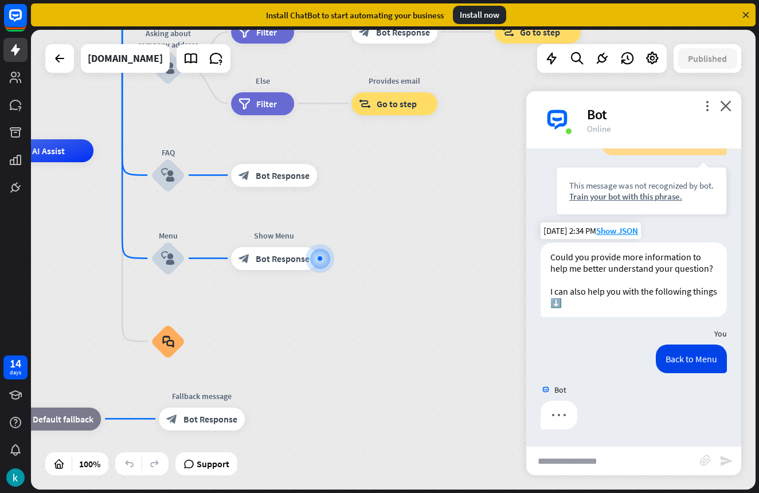
scroll to position [529, 0]
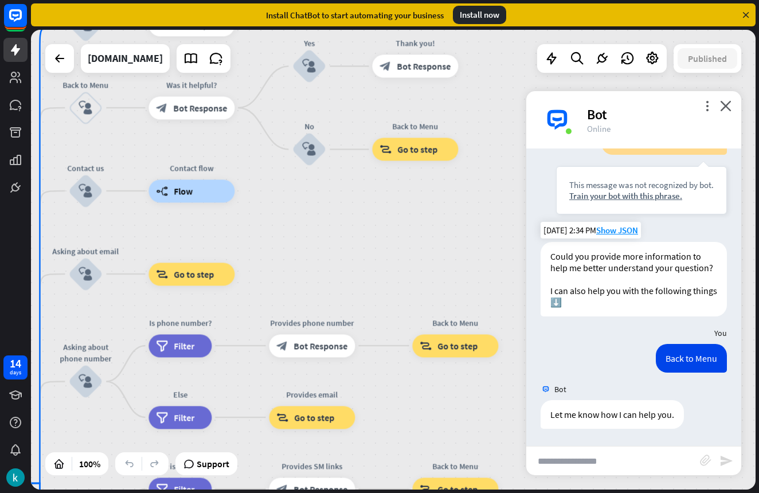
click at [580, 460] on input "text" at bounding box center [613, 461] width 174 height 29
type input "**********"
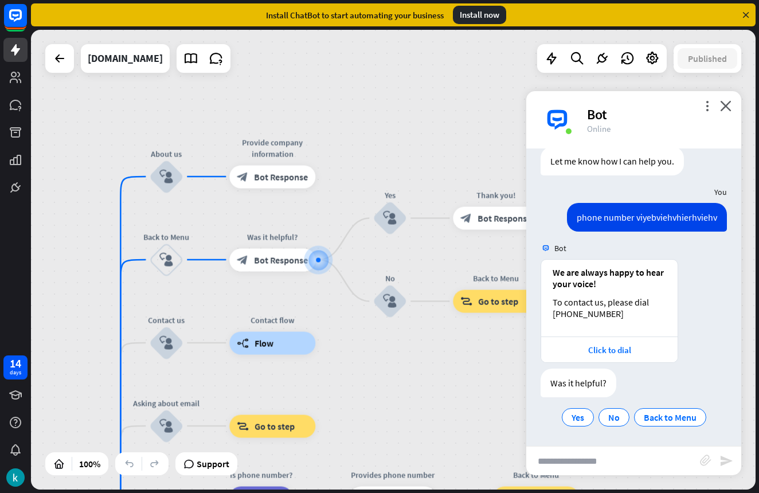
scroll to position [783, 0]
type input "**********"
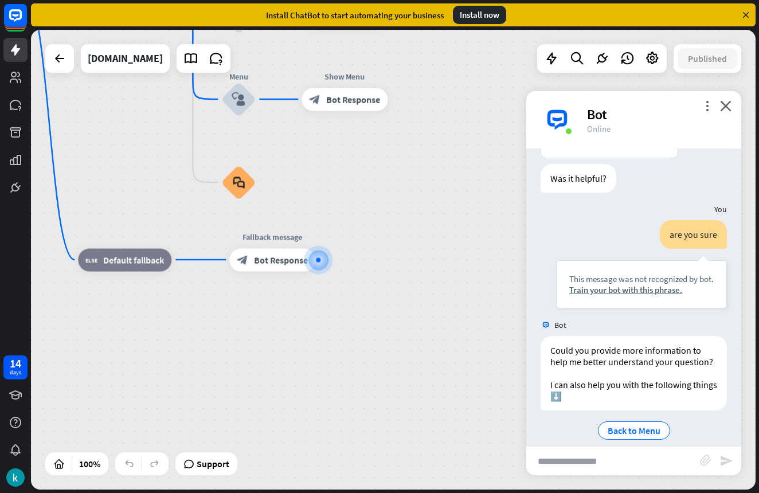
scroll to position [1001, 0]
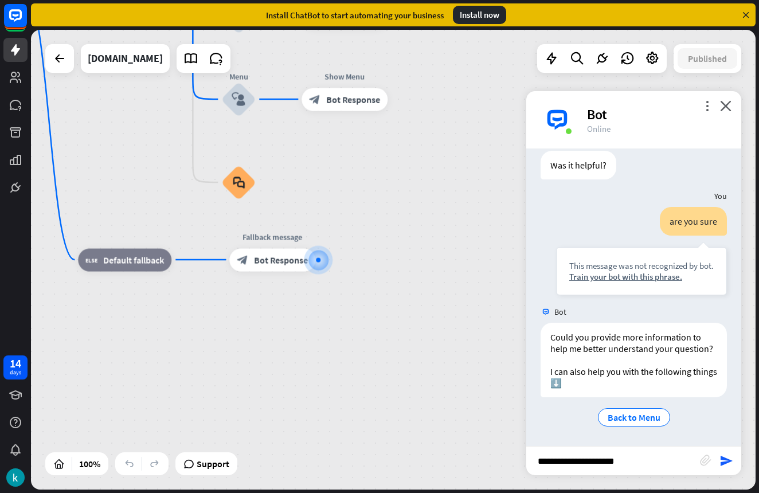
type input "**********"
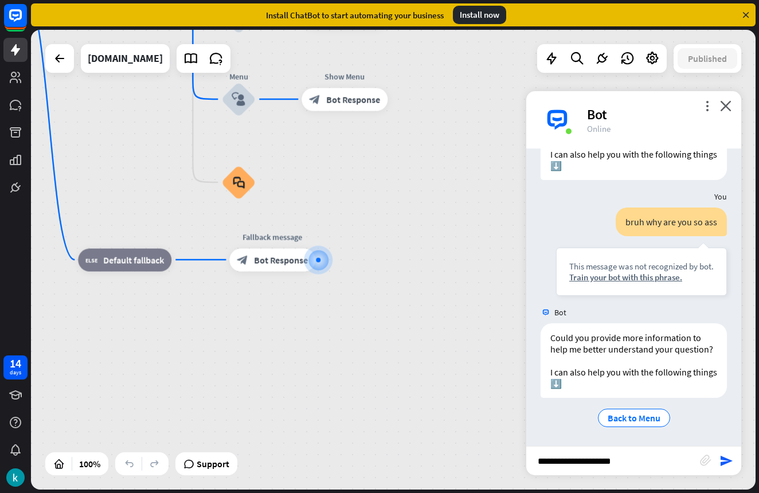
scroll to position [1219, 0]
type input "**********"
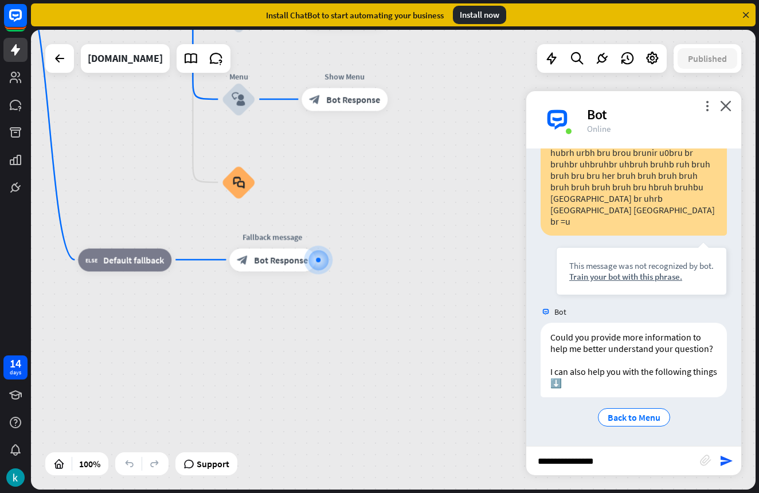
scroll to position [1792, 0]
type input "**********"
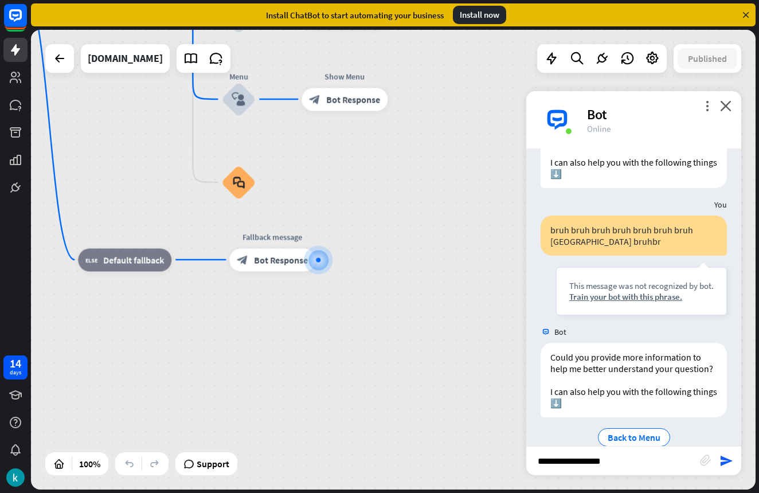
scroll to position [2033, 0]
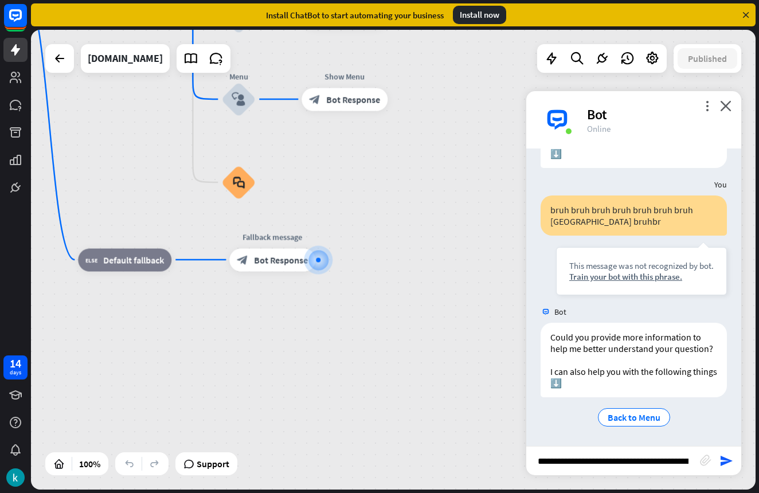
type input "**********"
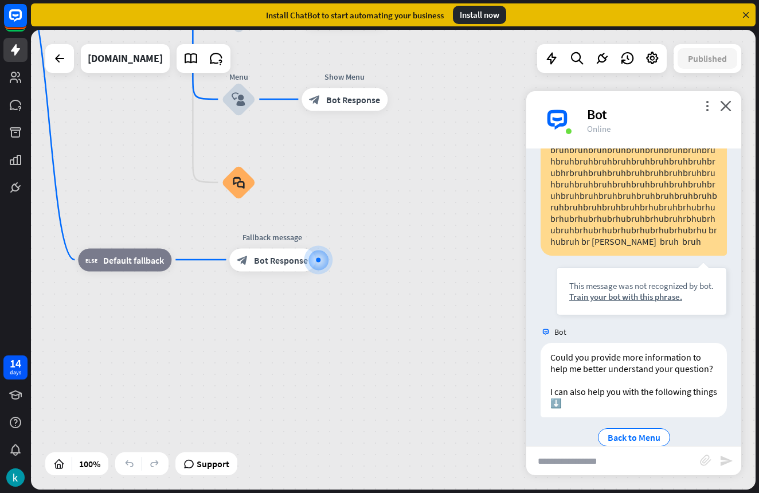
scroll to position [2354, 0]
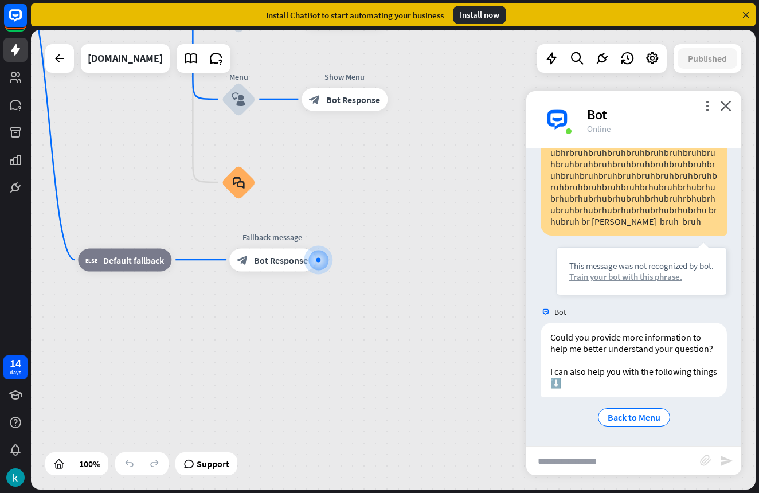
click at [660, 276] on div "Train your bot with this phrase." at bounding box center [641, 276] width 145 height 11
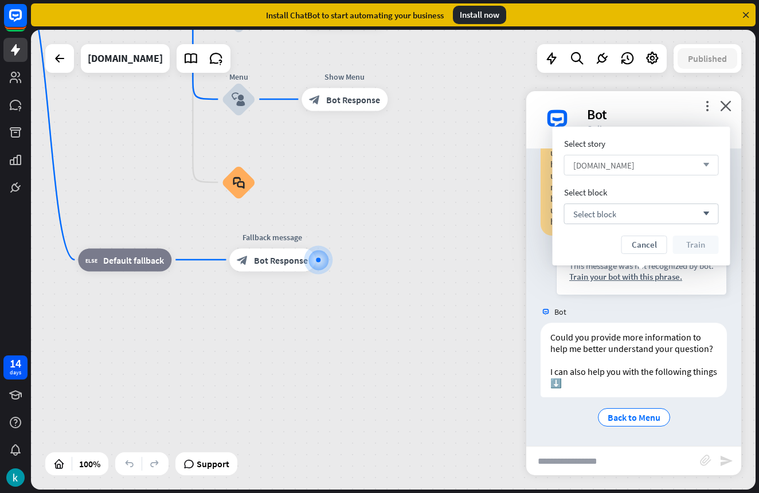
click at [634, 170] on span "[DOMAIN_NAME]" at bounding box center [603, 165] width 61 height 11
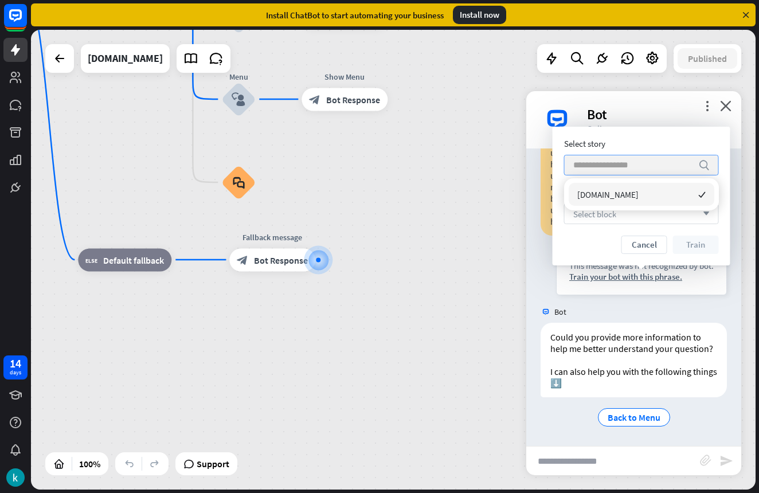
click at [611, 219] on span "Select block" at bounding box center [594, 214] width 43 height 11
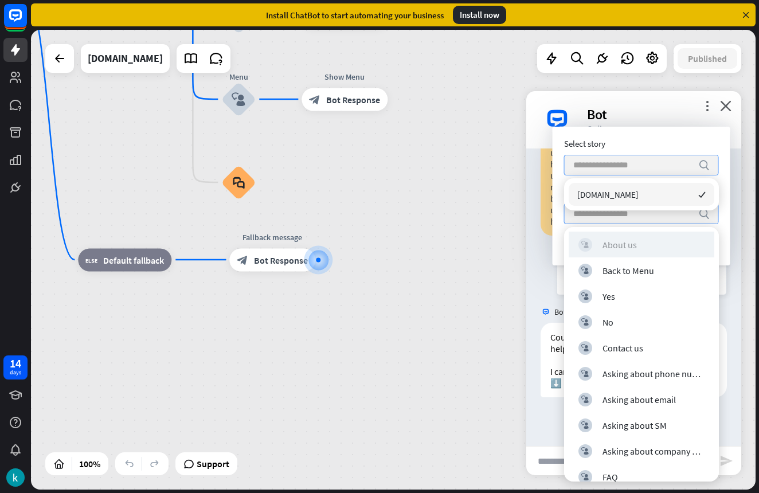
click at [598, 246] on div "block_user_input About us" at bounding box center [642, 245] width 126 height 14
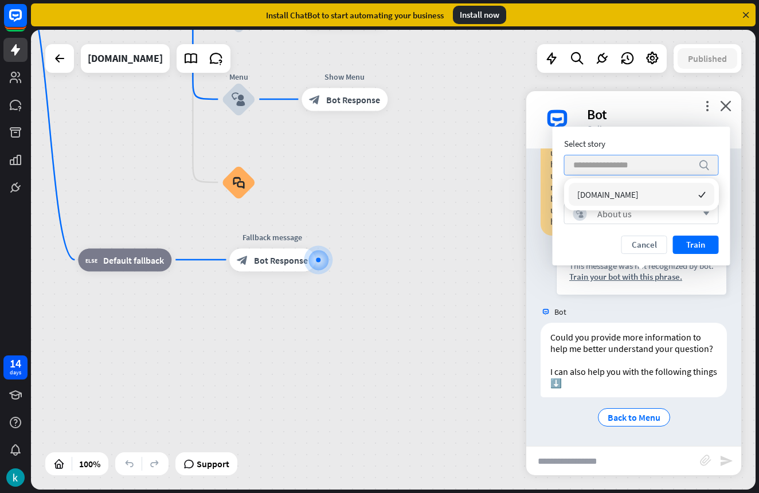
click at [607, 175] on div "search" at bounding box center [641, 165] width 155 height 21
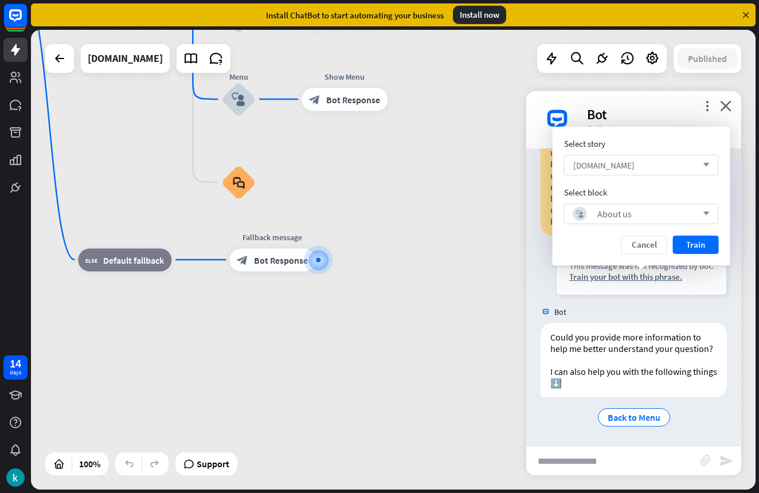
click at [607, 168] on span "[DOMAIN_NAME]" at bounding box center [603, 165] width 61 height 11
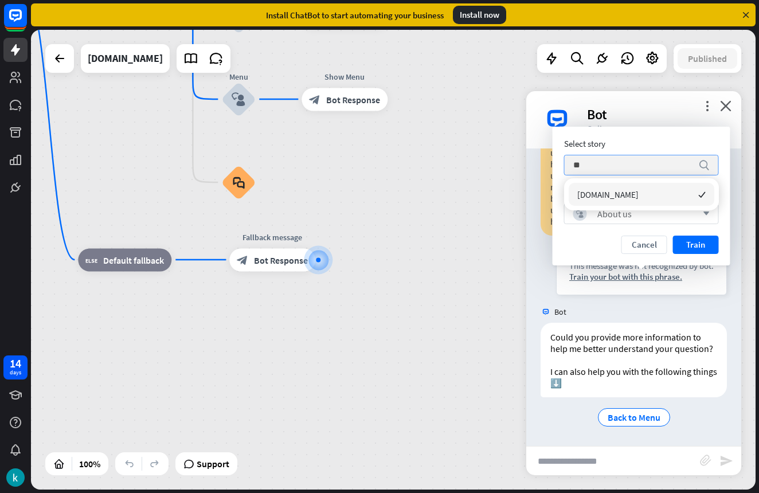
type input "***"
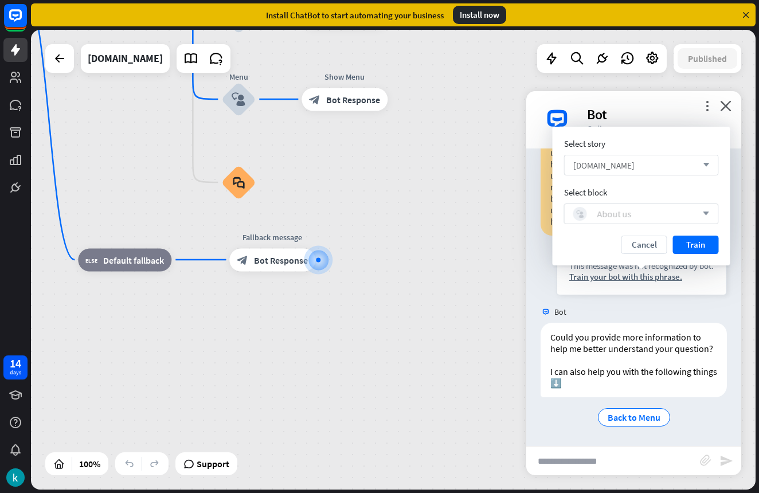
click at [634, 220] on div "block_user_input About us" at bounding box center [635, 214] width 124 height 14
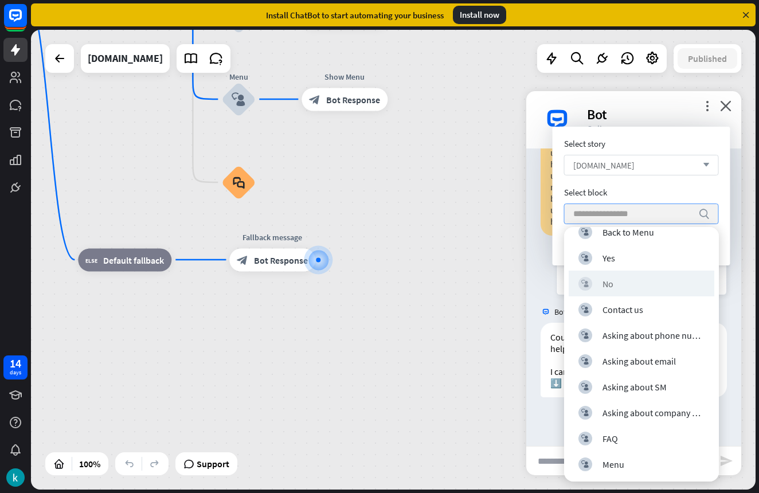
scroll to position [38, 0]
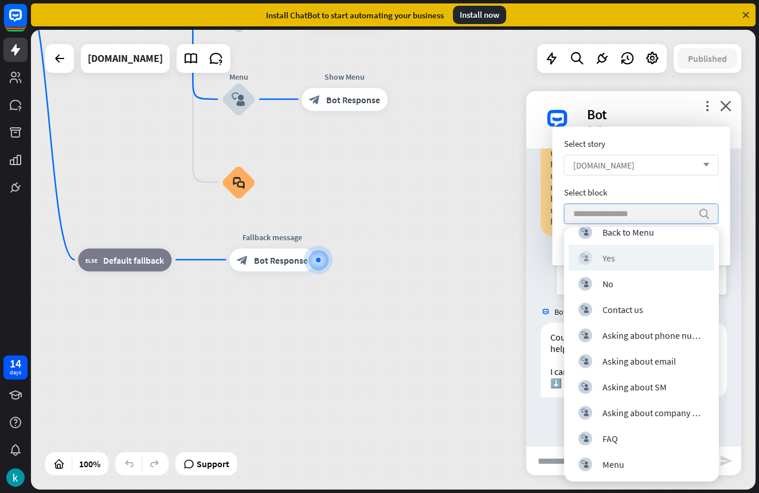
click at [627, 266] on div "block_user_input Yes" at bounding box center [642, 258] width 146 height 26
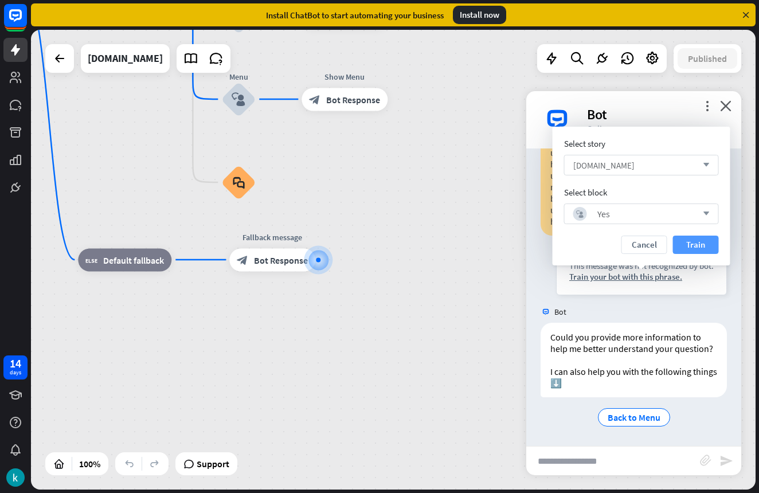
click at [697, 248] on button "Train" at bounding box center [696, 245] width 46 height 18
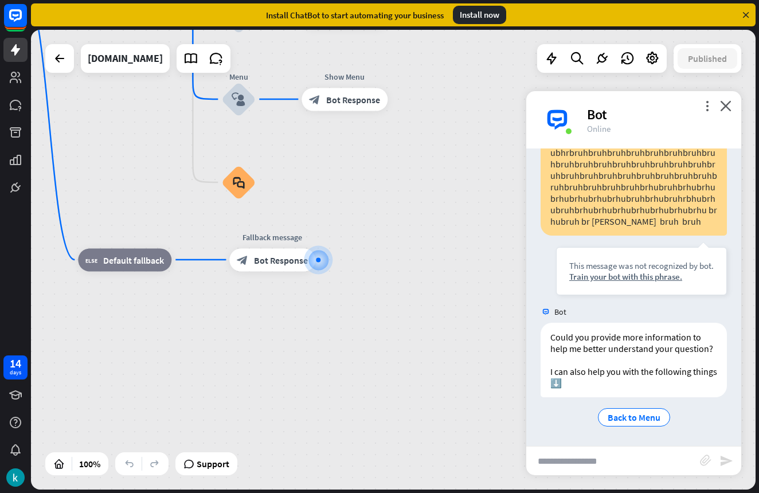
scroll to position [2343, 0]
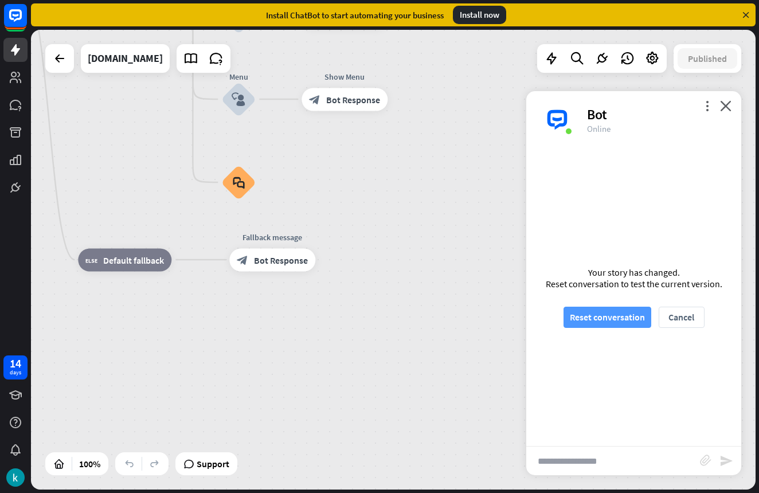
click at [589, 323] on button "Reset conversation" at bounding box center [608, 317] width 88 height 21
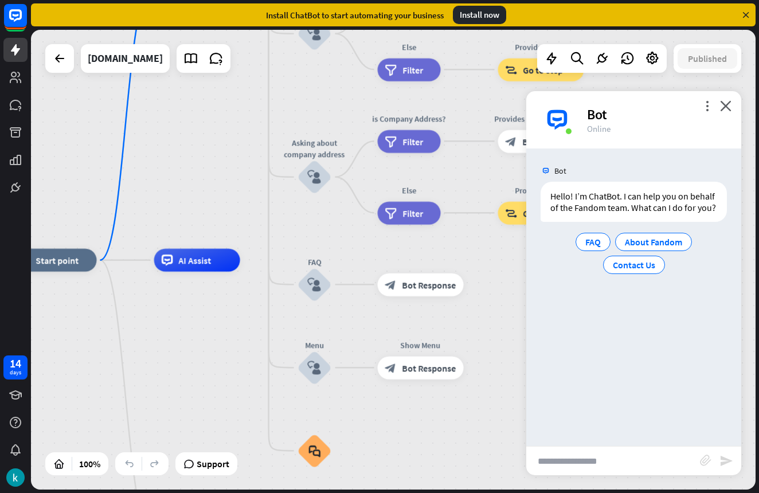
click at [617, 466] on input "text" at bounding box center [613, 461] width 174 height 29
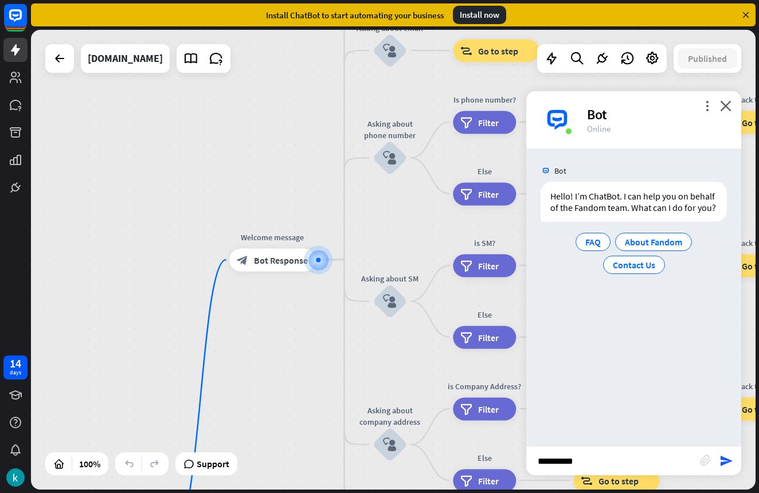
type input "**********"
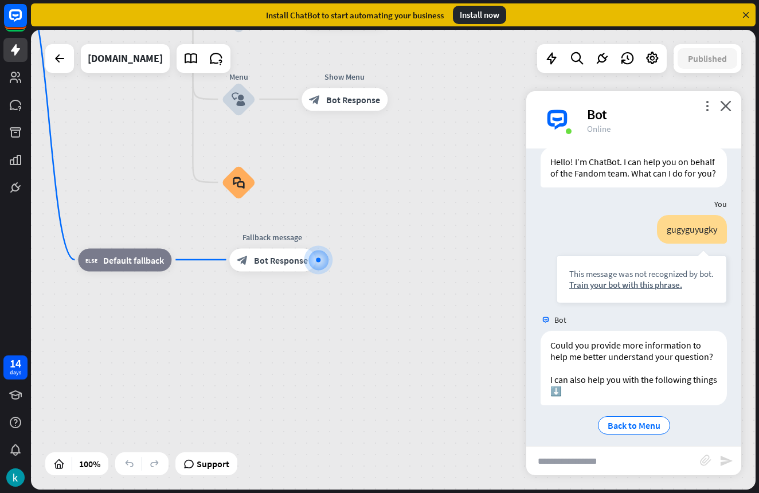
scroll to position [42, 0]
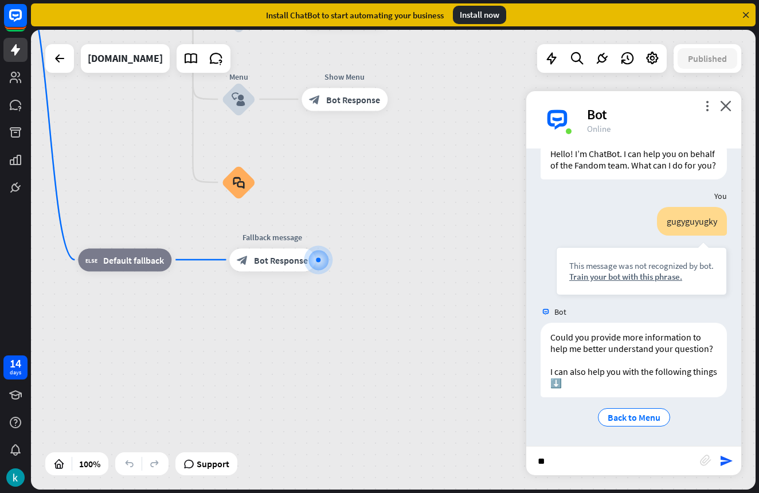
type input "***"
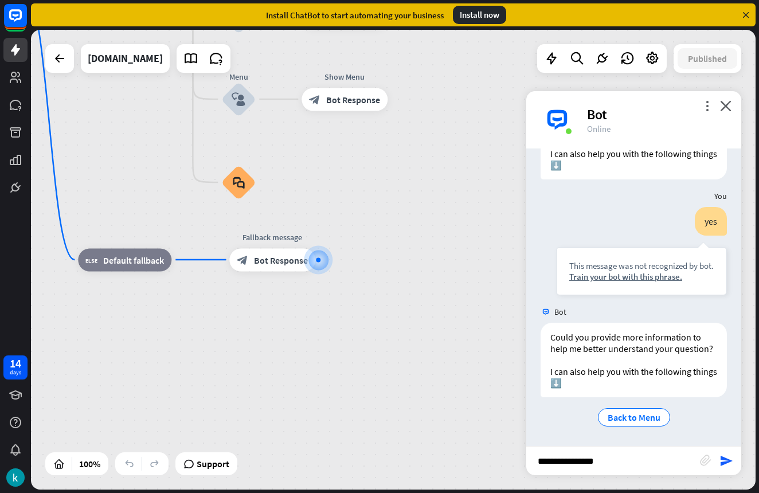
type input "**********"
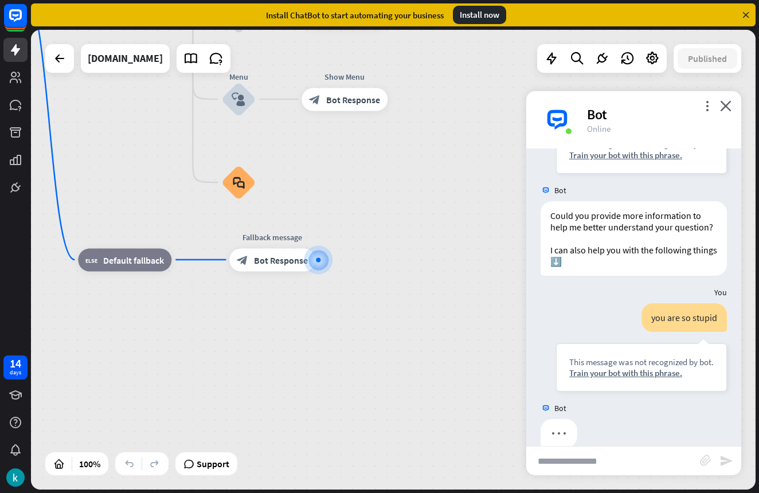
scroll to position [401, 0]
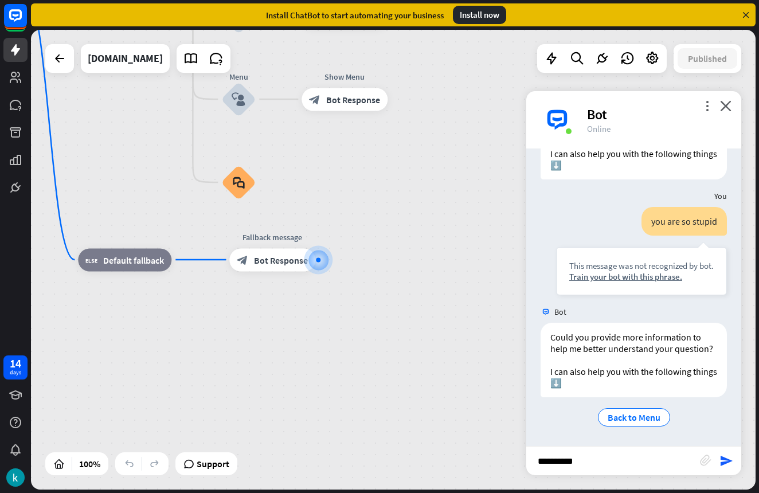
type input "**********"
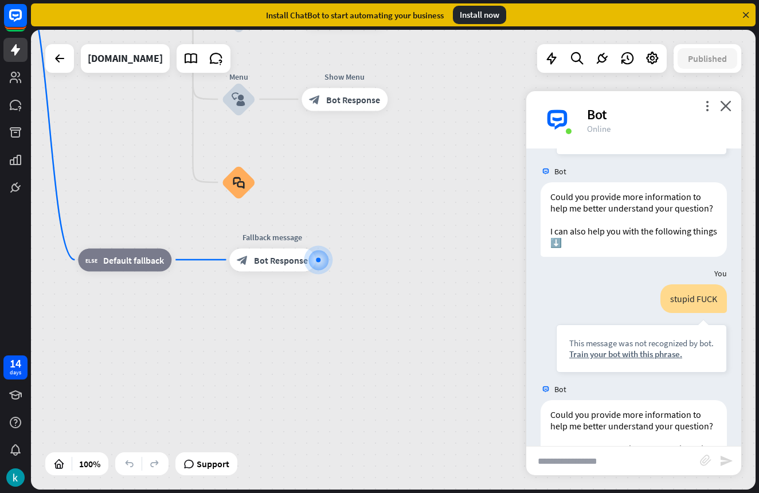
scroll to position [696, 0]
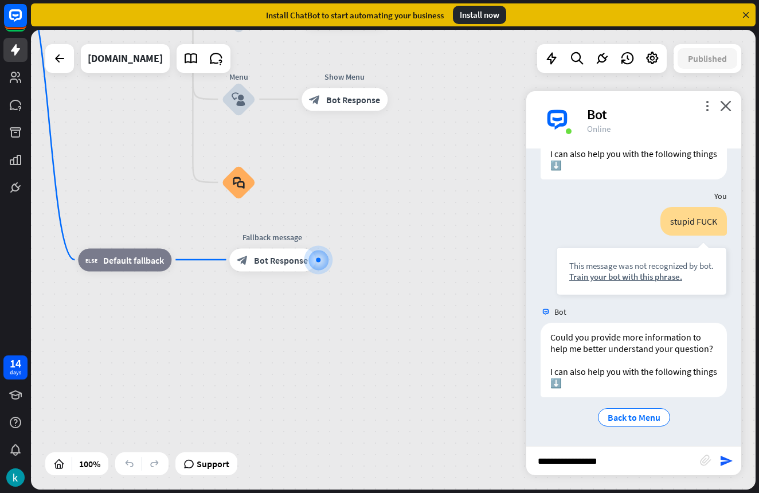
type input "**********"
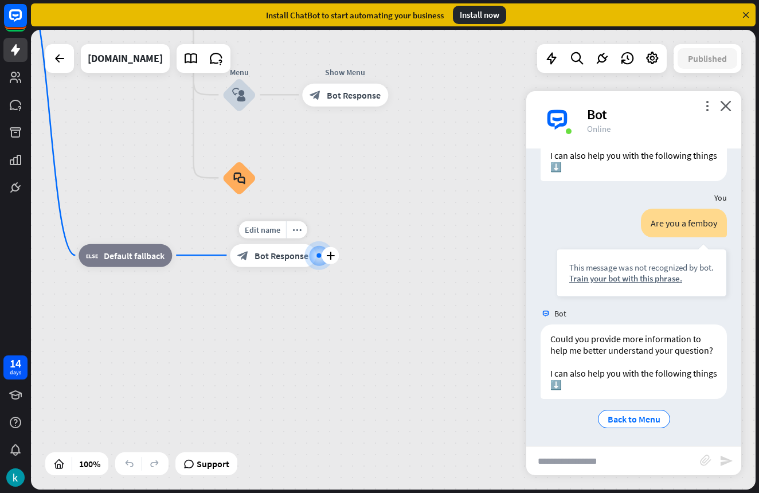
scroll to position [914, 0]
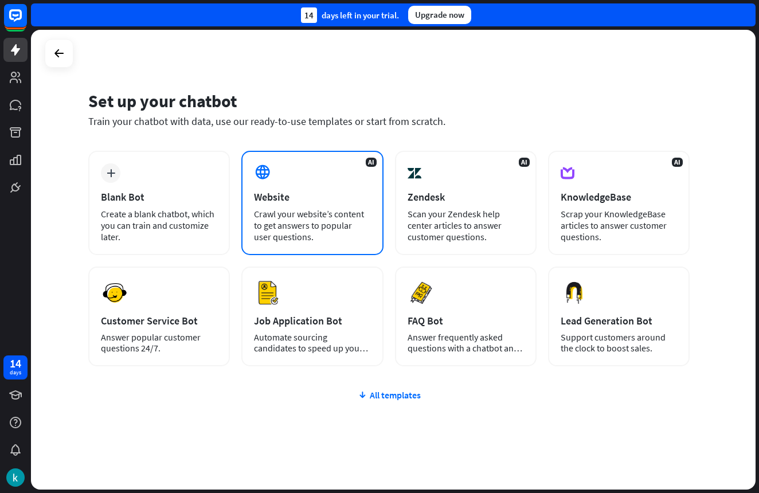
click at [293, 202] on div "Website" at bounding box center [312, 196] width 116 height 13
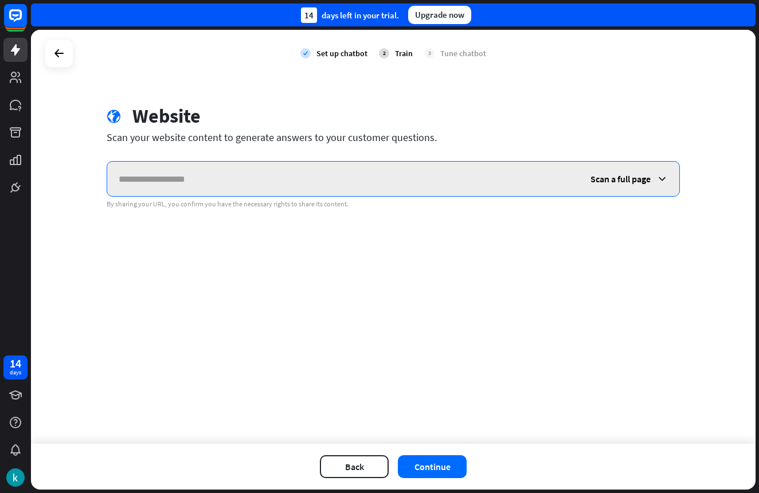
click at [369, 165] on input "text" at bounding box center [343, 179] width 472 height 34
paste input "**********"
type input "**********"
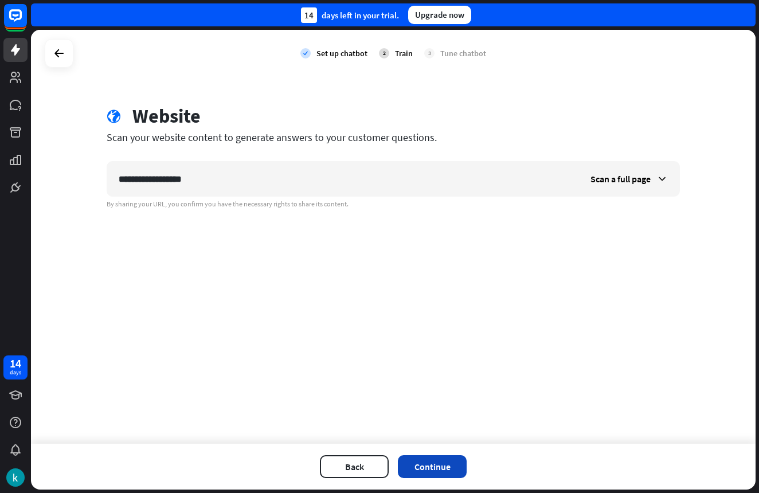
click at [426, 466] on button "Continue" at bounding box center [432, 466] width 69 height 23
